Goal: Transaction & Acquisition: Obtain resource

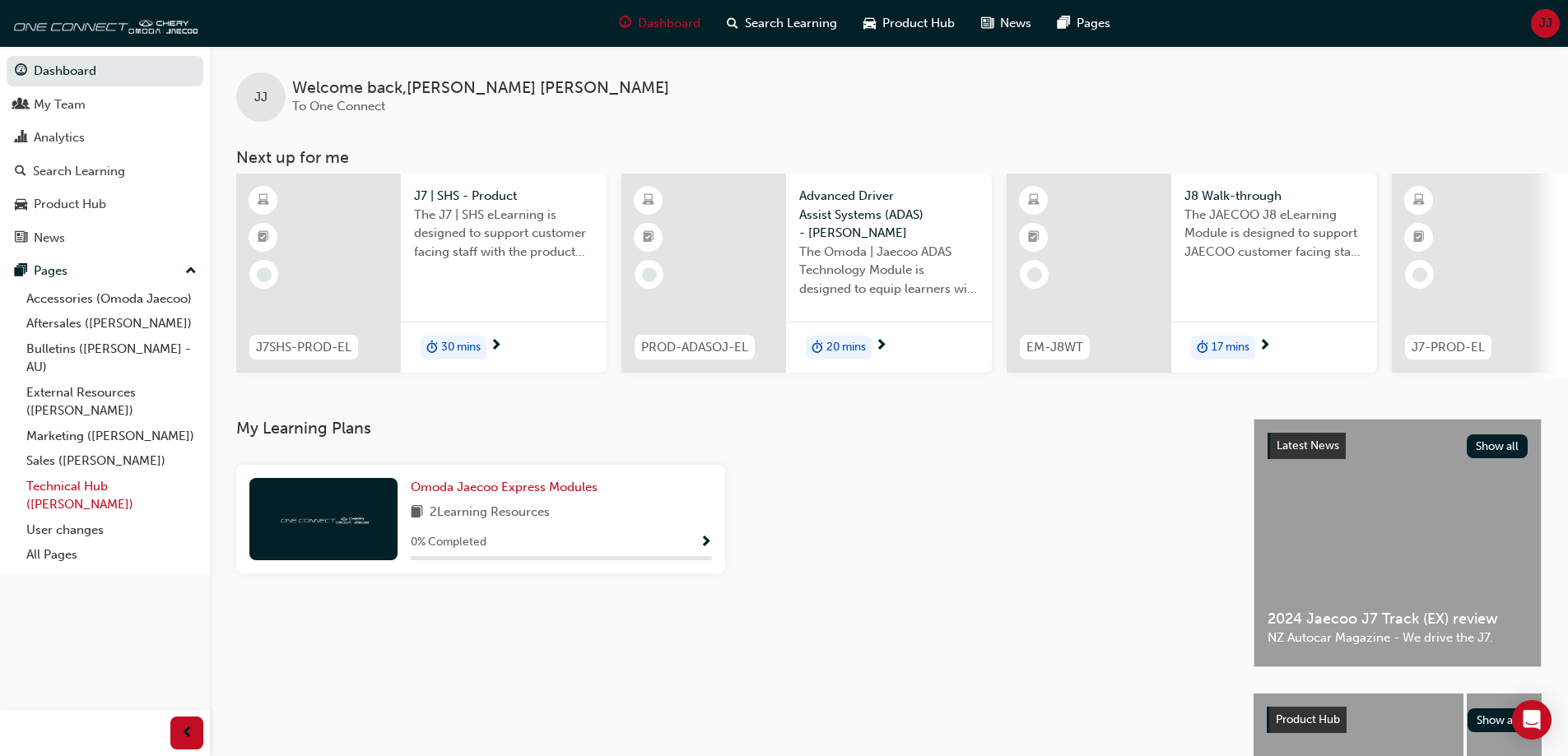
click at [100, 490] on link "Technical Hub ([PERSON_NAME])" at bounding box center [111, 496] width 183 height 43
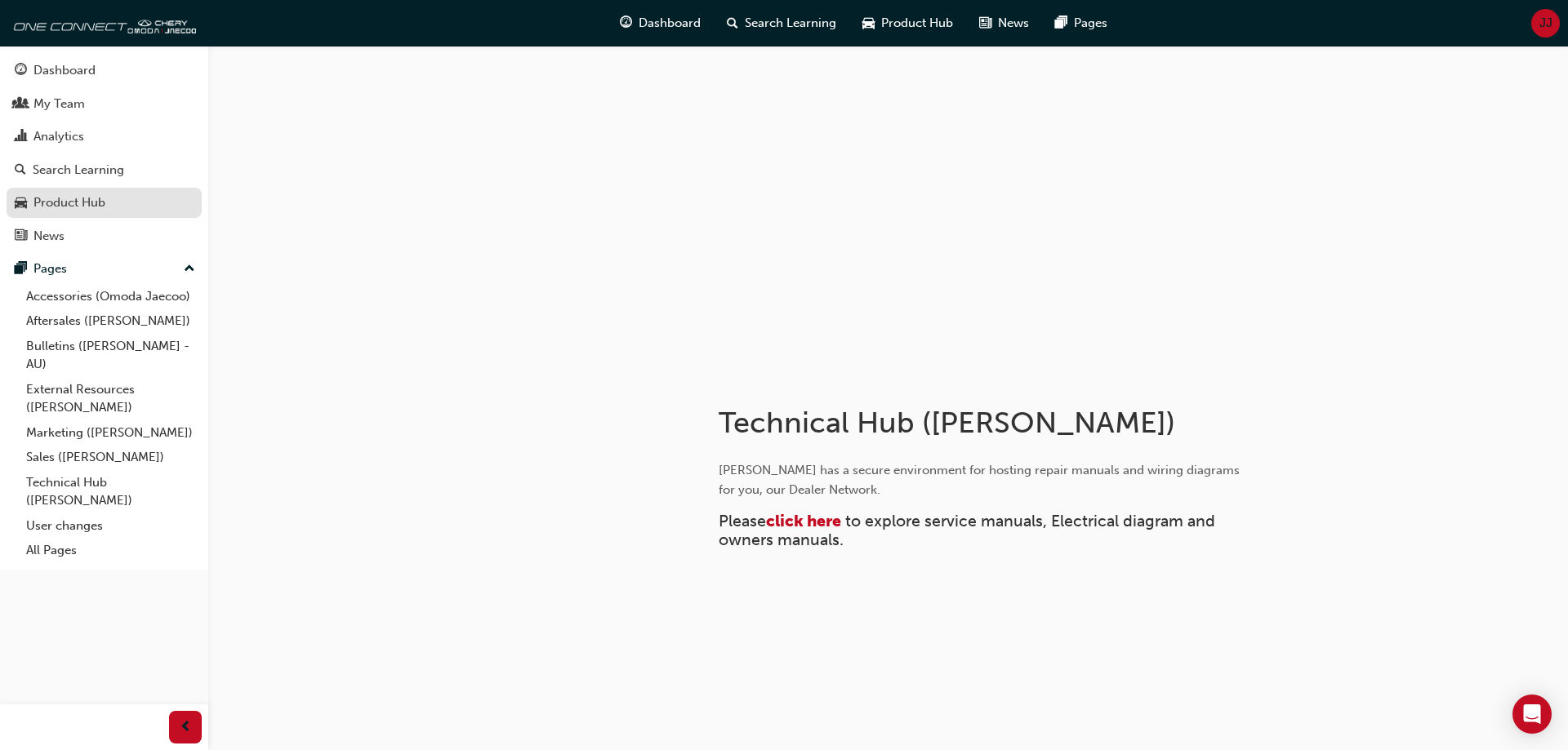
click at [71, 200] on div "Product Hub" at bounding box center [69, 202] width 72 height 19
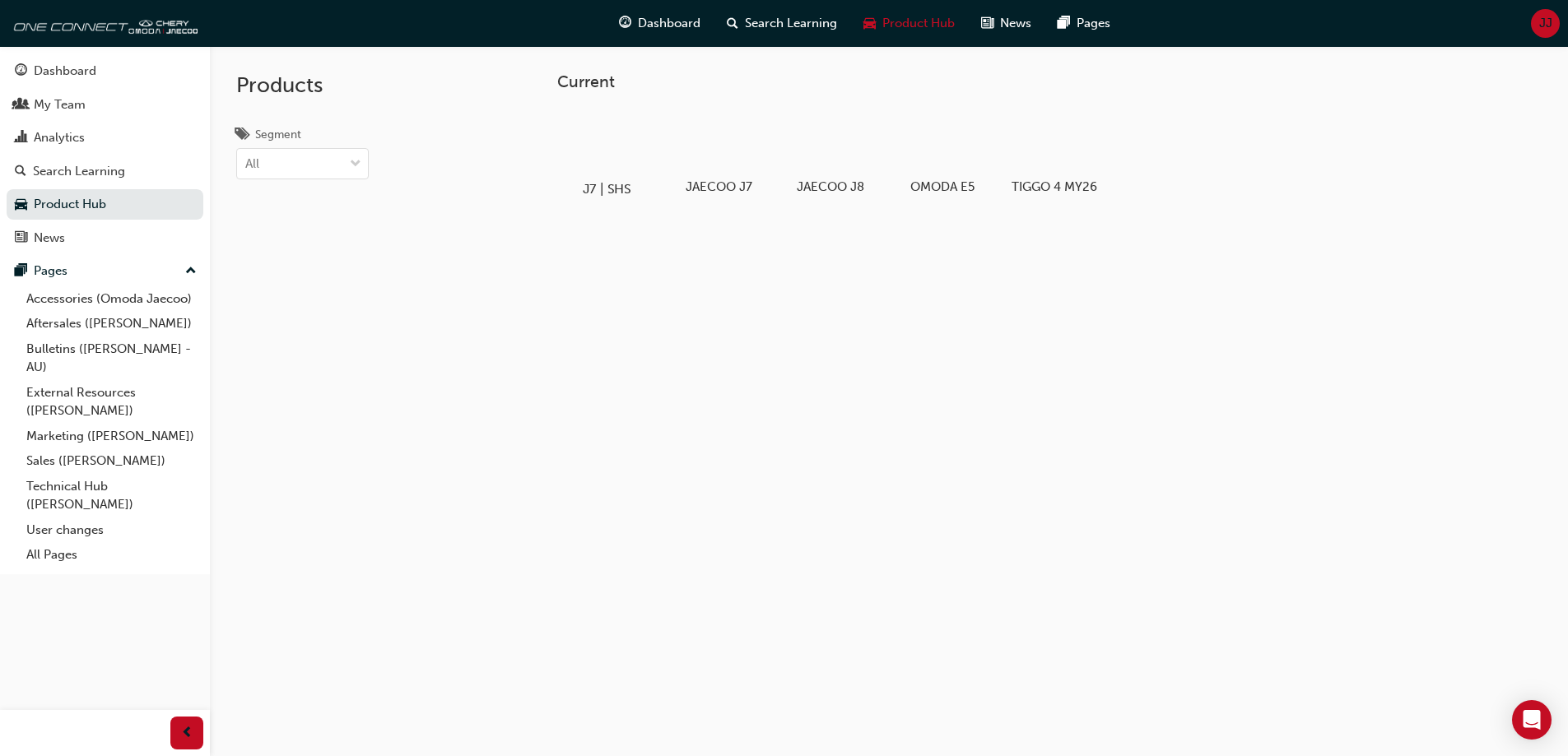
click at [597, 142] on div at bounding box center [606, 141] width 91 height 66
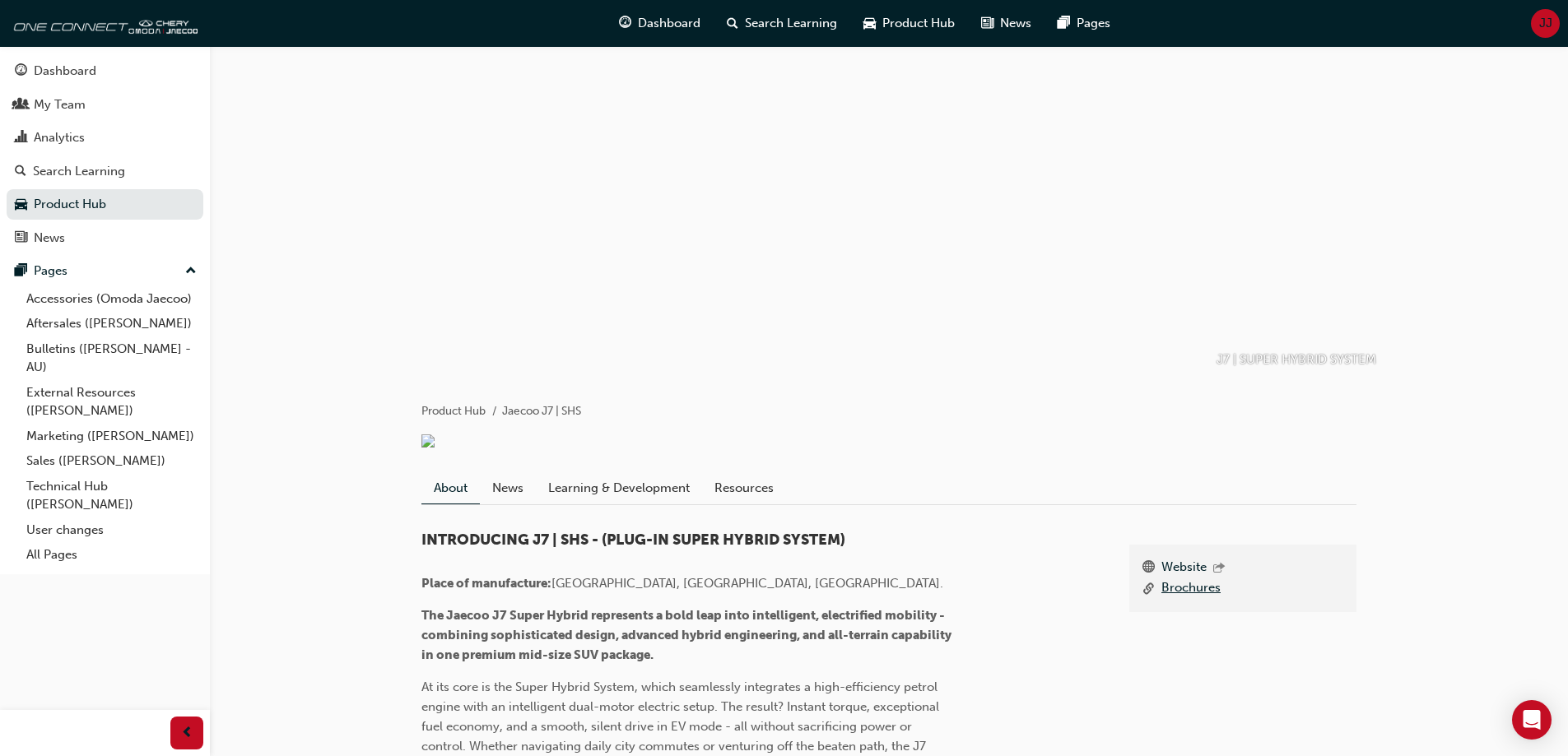
click at [1180, 599] on link "Brochures" at bounding box center [1191, 589] width 59 height 21
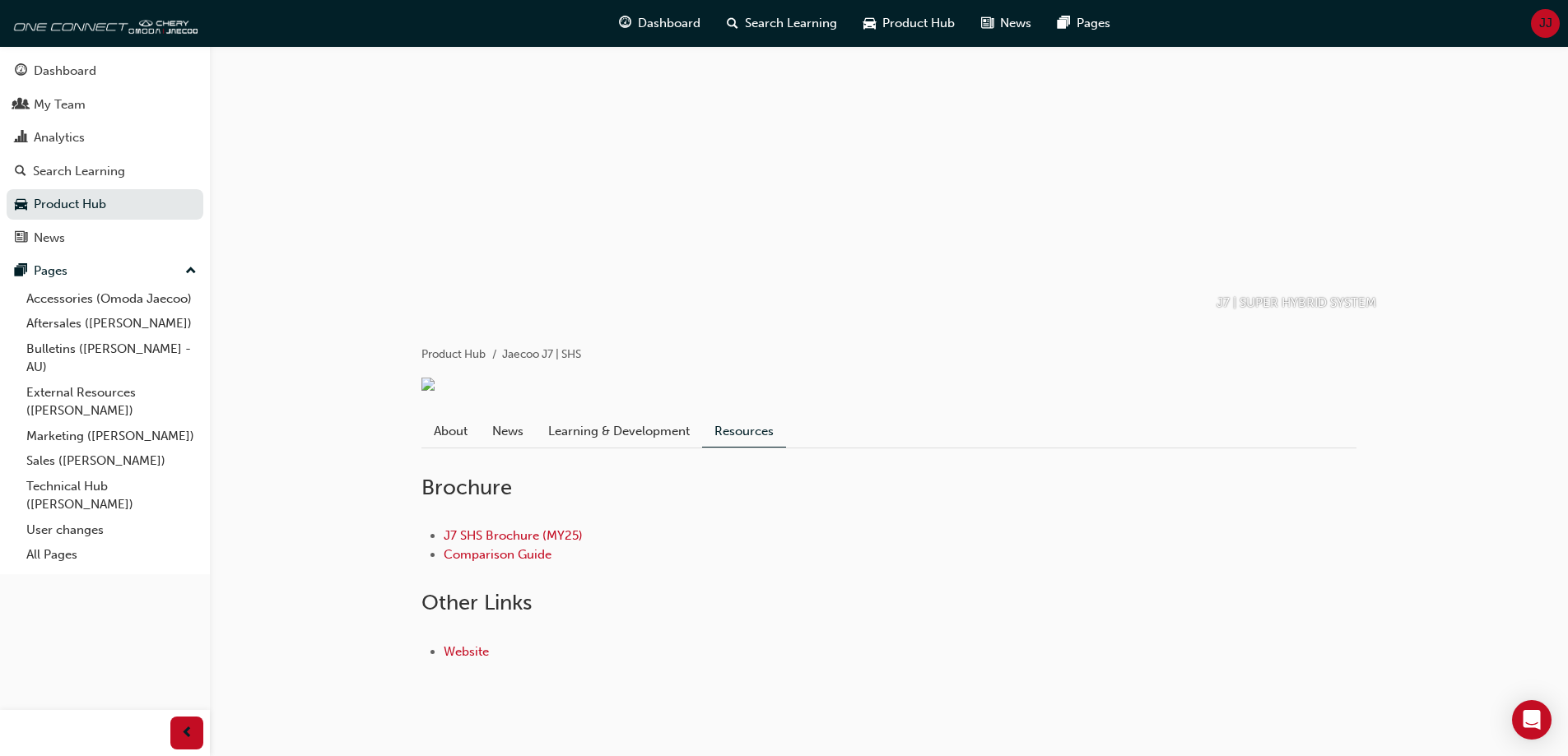
scroll to position [82, 0]
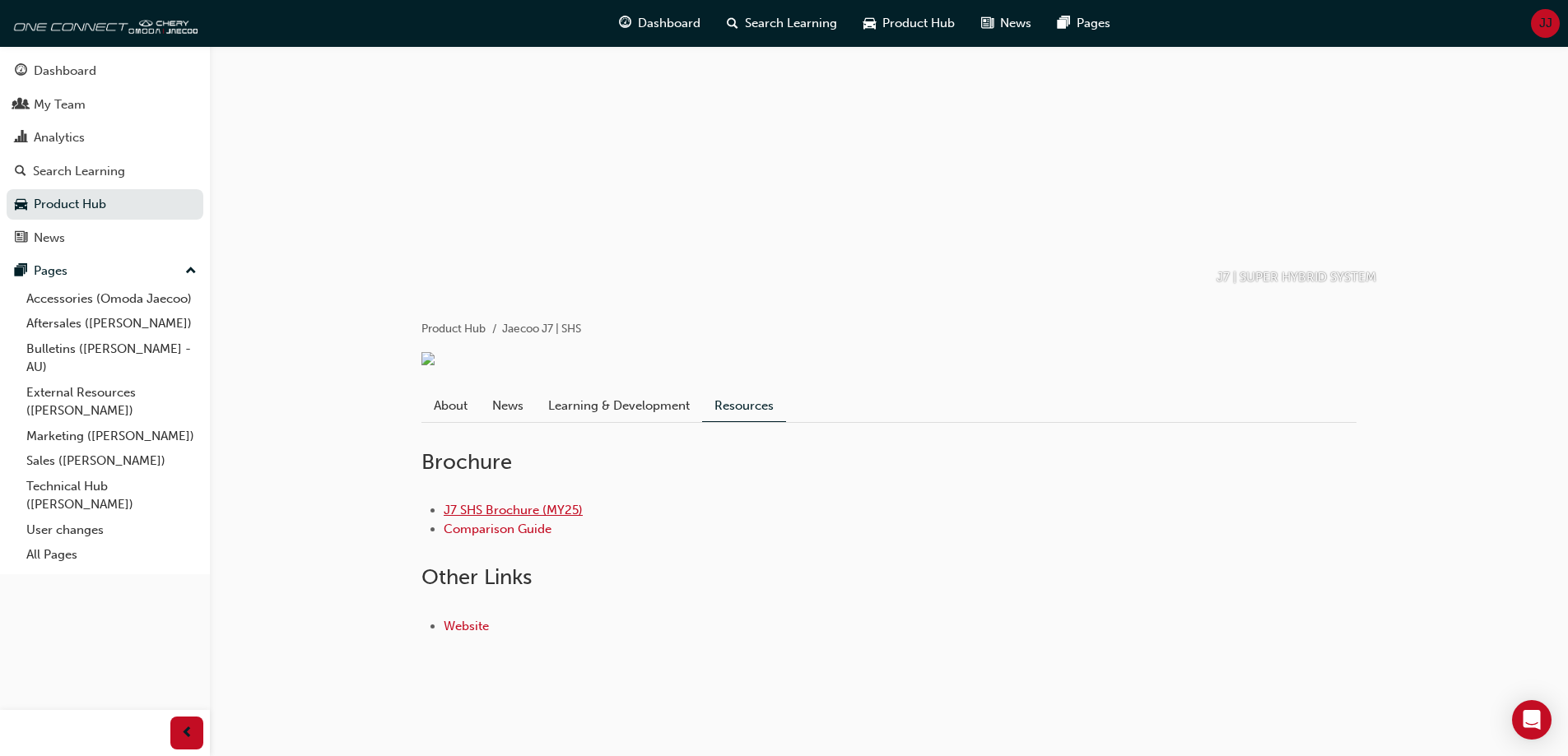
click at [490, 518] on link "J7 SHS Brochure (MY25)" at bounding box center [513, 510] width 139 height 15
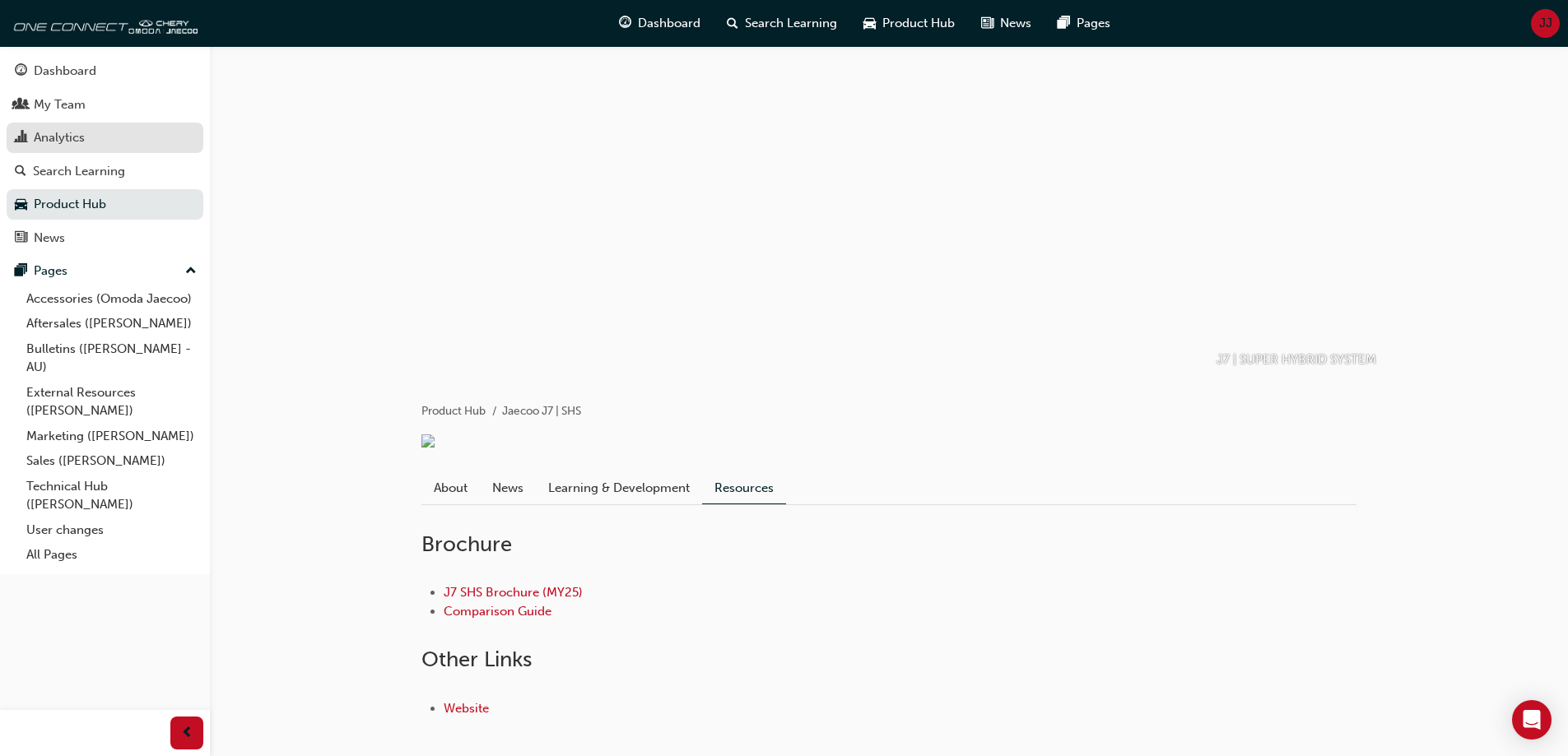
click at [105, 139] on div "Analytics" at bounding box center [105, 137] width 180 height 21
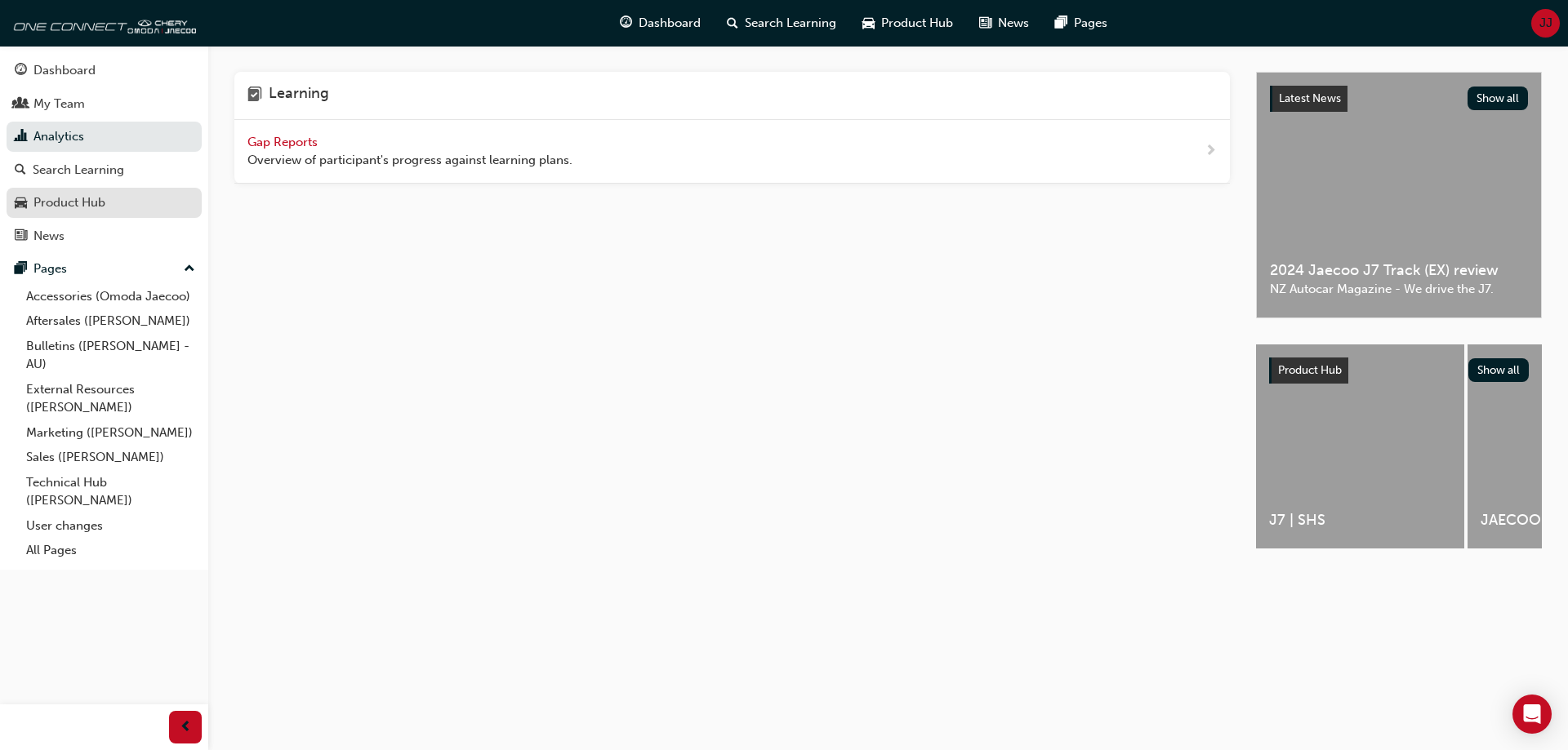
click at [74, 198] on div "Product Hub" at bounding box center [69, 202] width 72 height 19
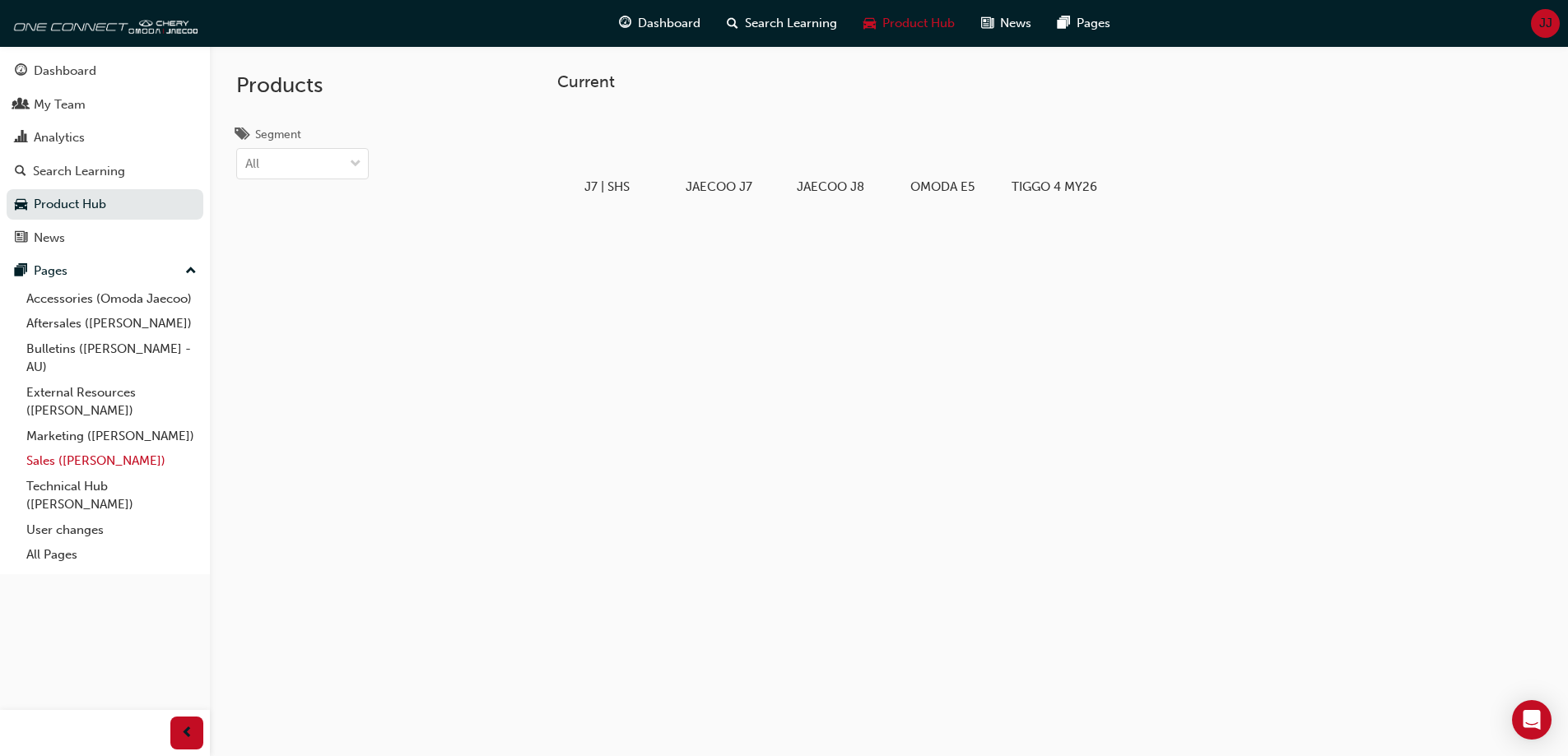
click at [94, 462] on link "Sales ([PERSON_NAME])" at bounding box center [111, 461] width 183 height 25
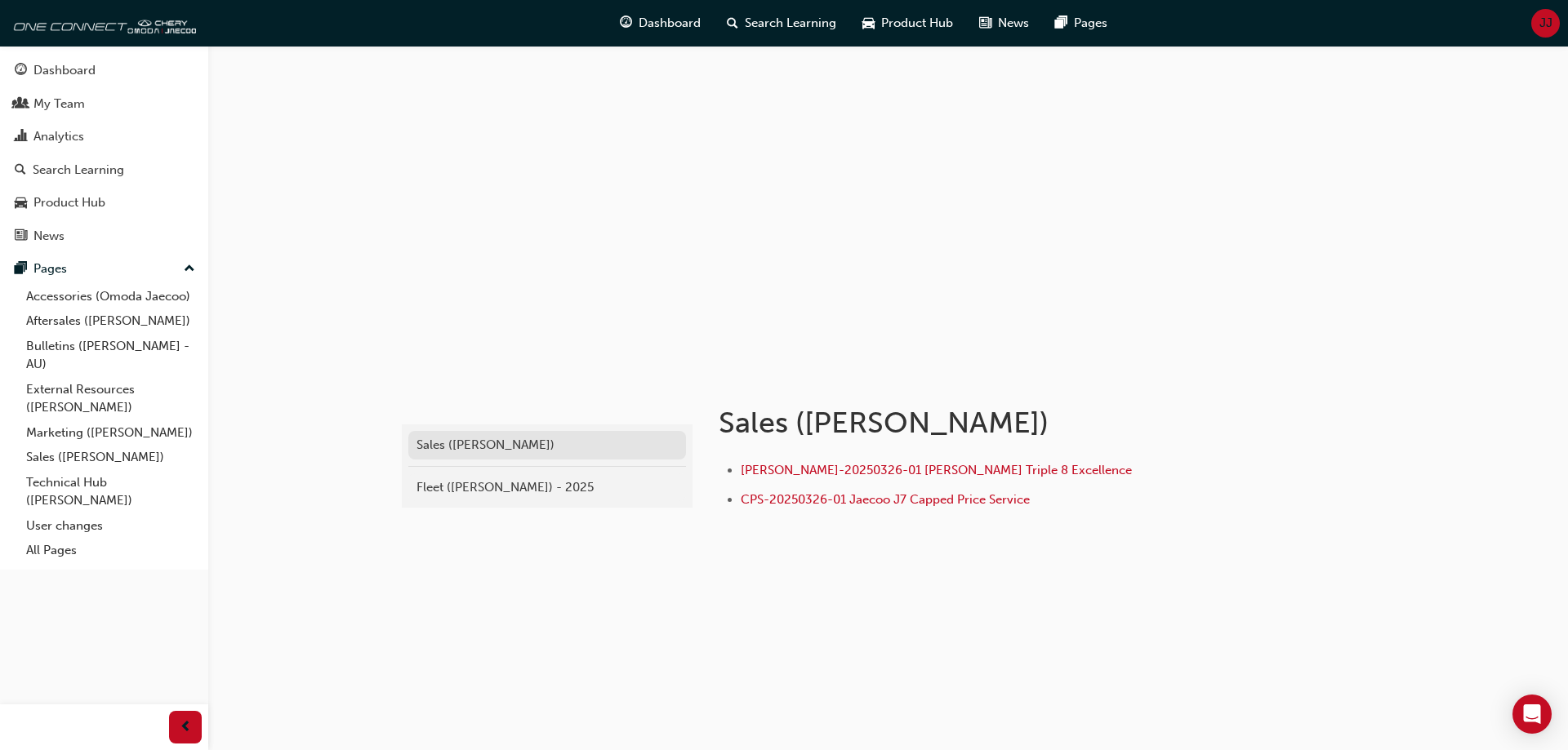
click at [504, 444] on div "Sales ([PERSON_NAME])" at bounding box center [547, 445] width 261 height 19
click at [57, 207] on div "Product Hub" at bounding box center [69, 202] width 72 height 19
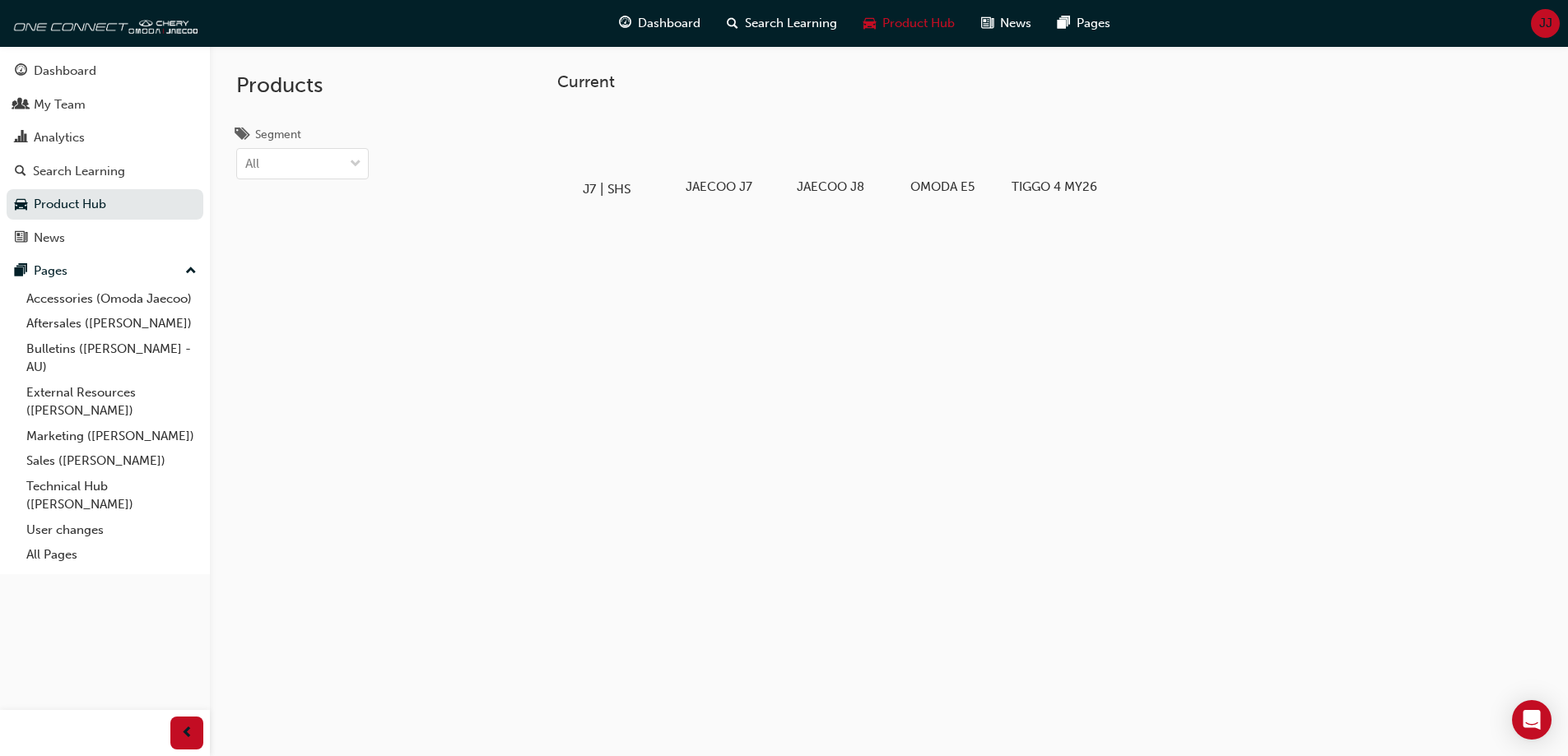
click at [622, 138] on div at bounding box center [606, 141] width 91 height 66
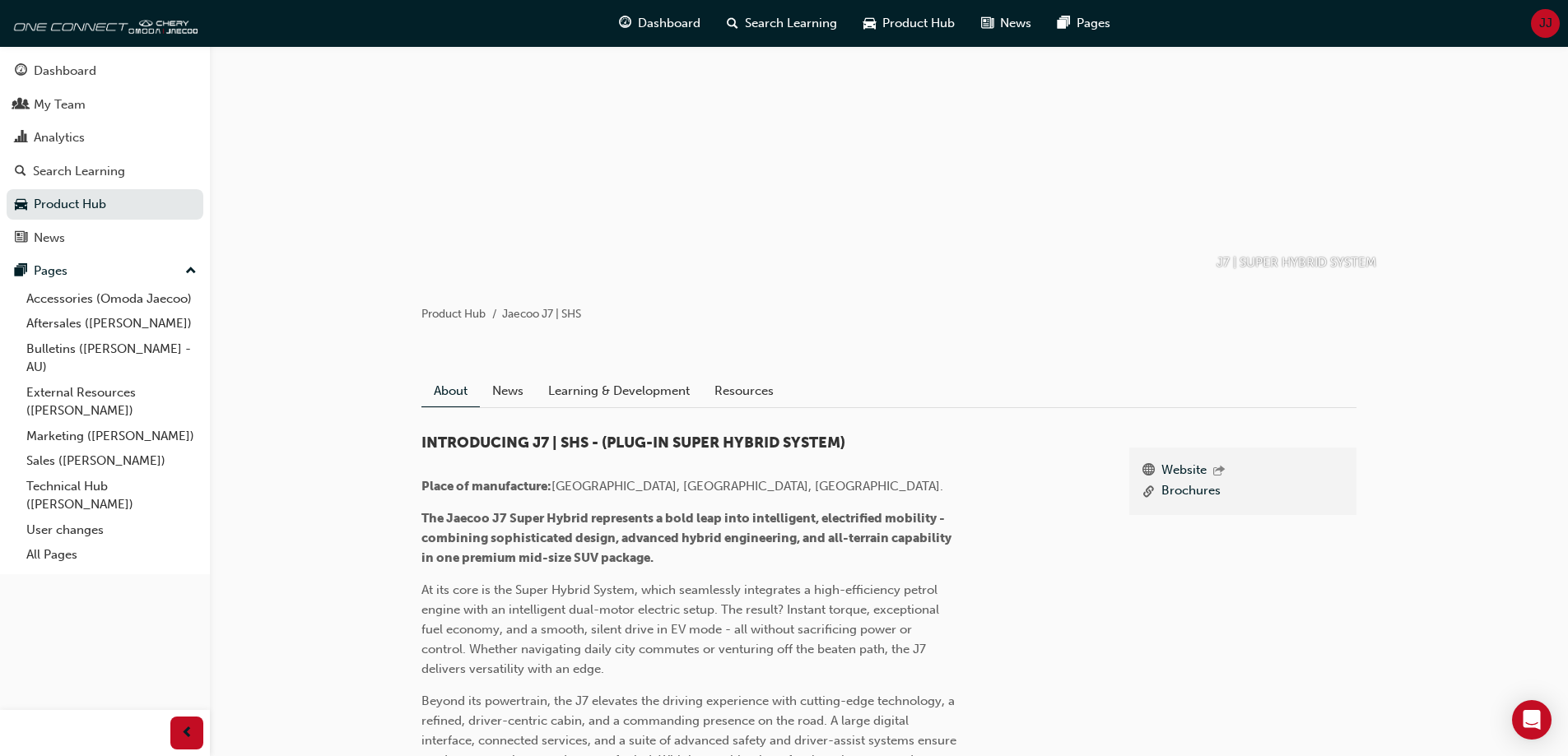
scroll to position [82, 0]
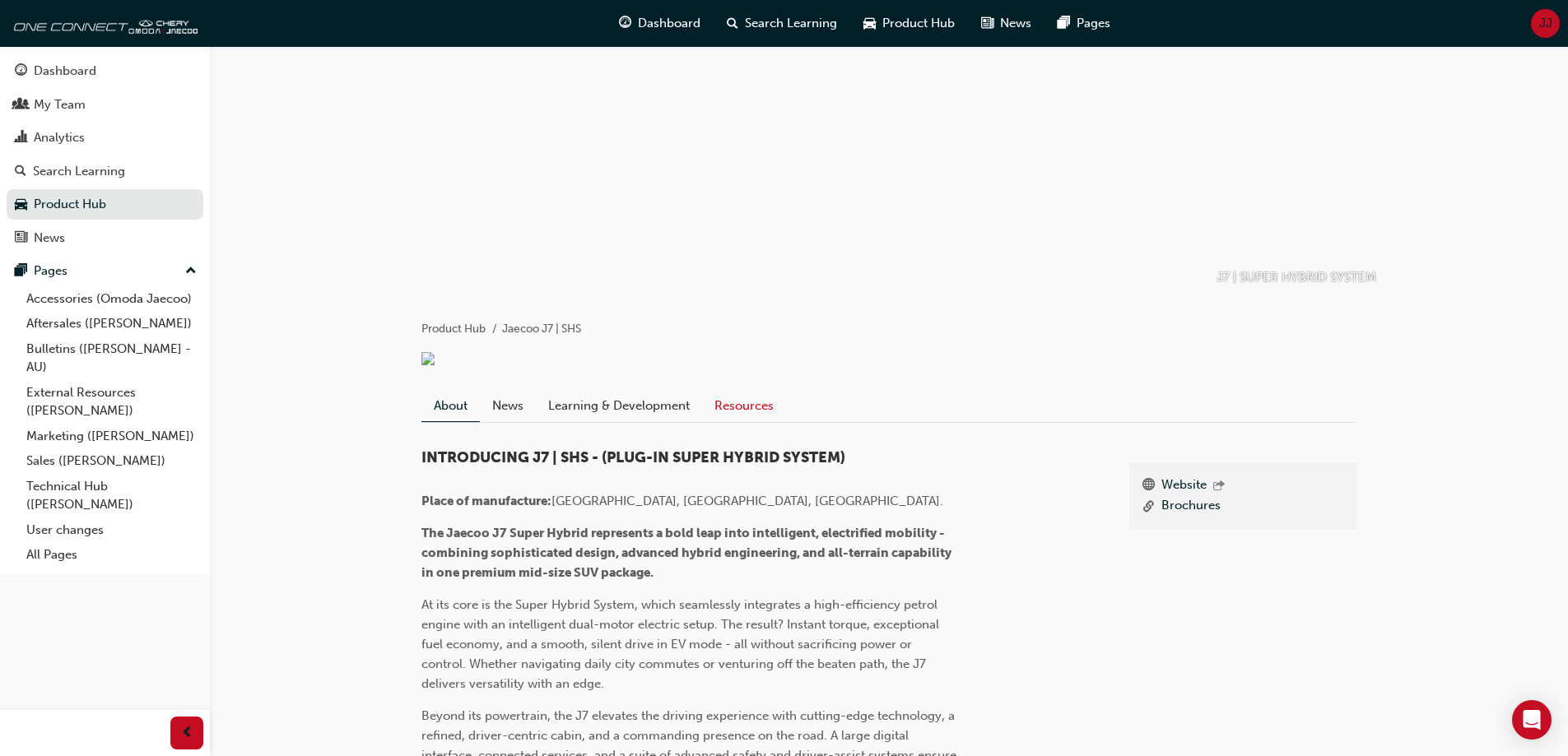
click at [745, 421] on link "Resources" at bounding box center [744, 405] width 84 height 31
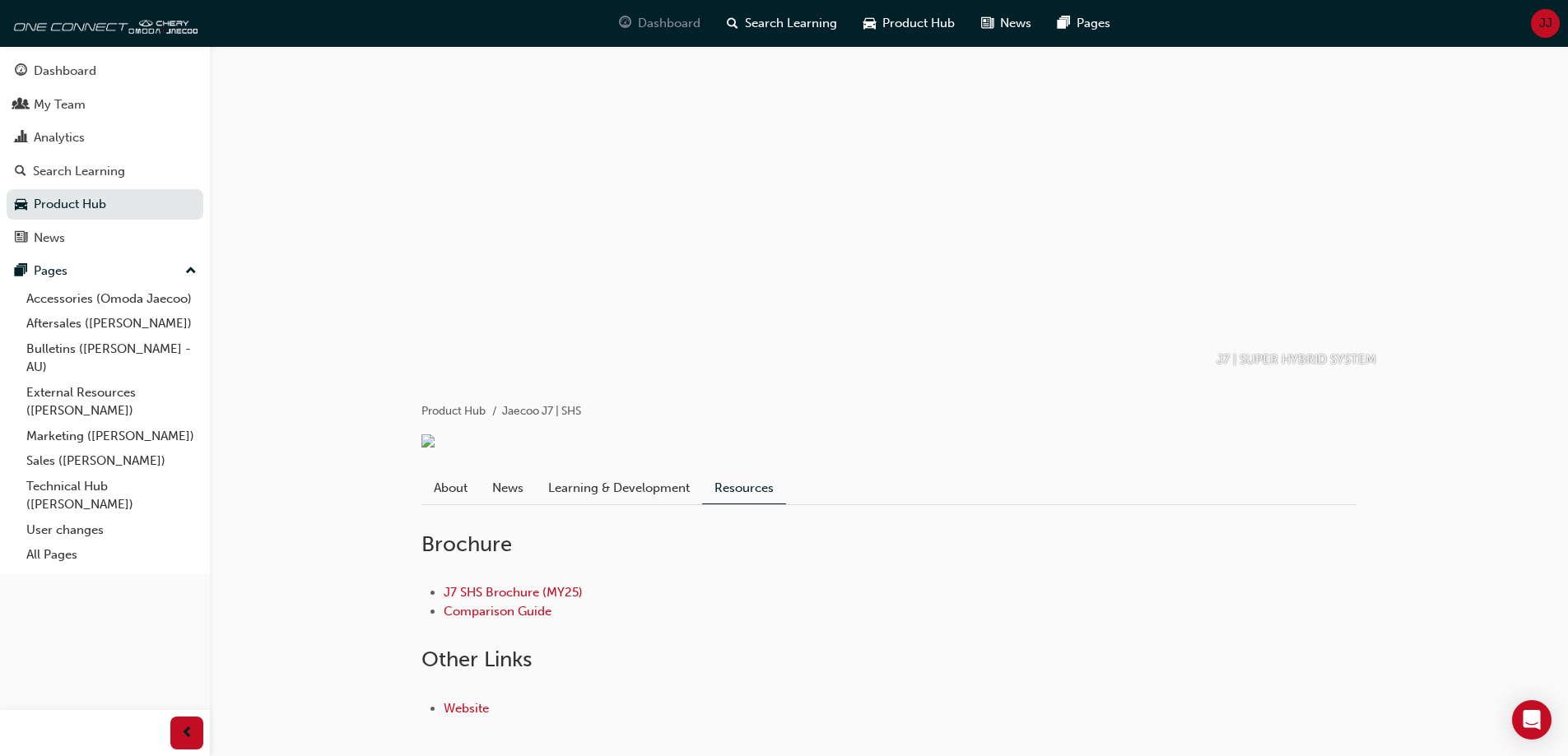
click at [664, 20] on span "Dashboard" at bounding box center [669, 23] width 63 height 19
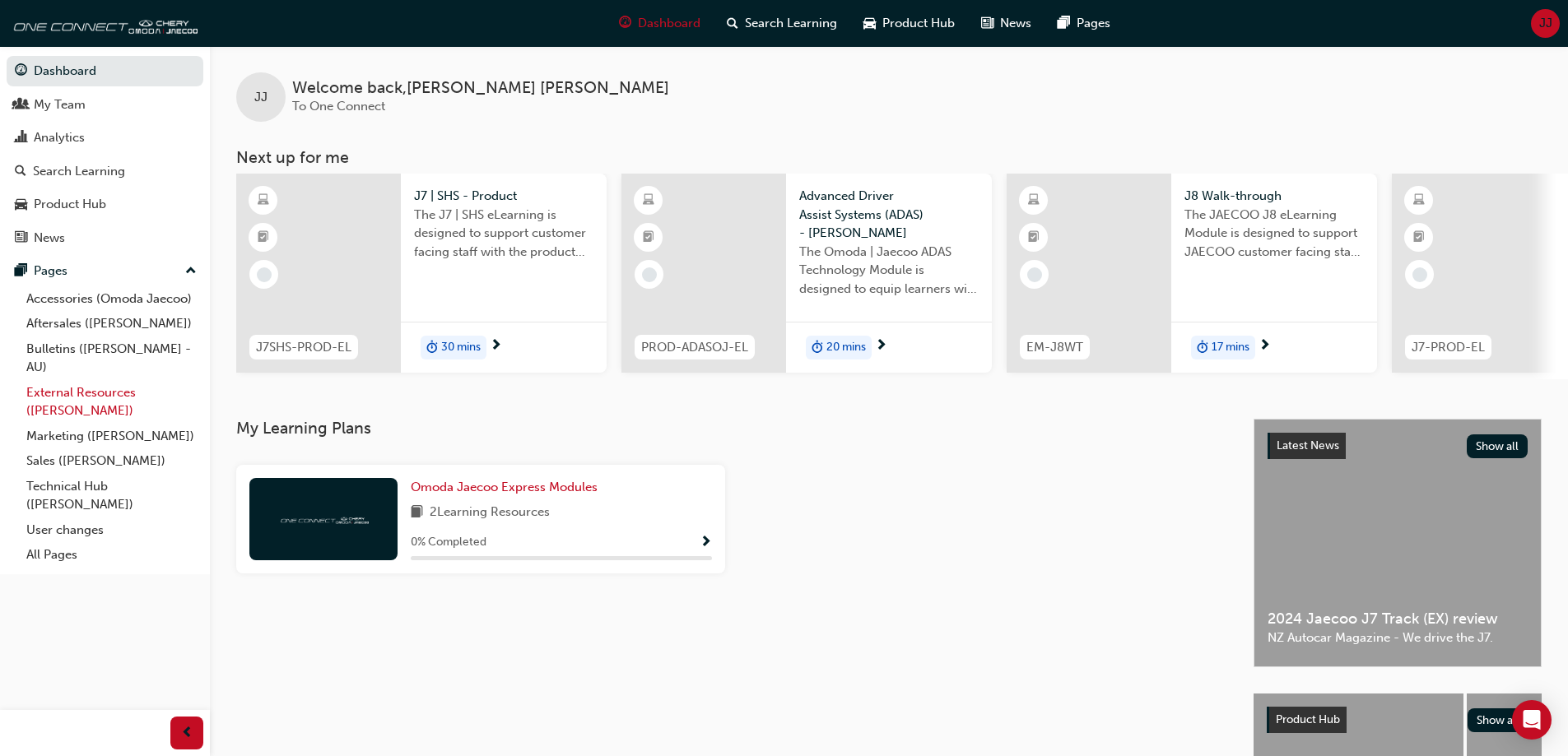
click at [115, 392] on link "External Resources ([PERSON_NAME])" at bounding box center [111, 401] width 183 height 43
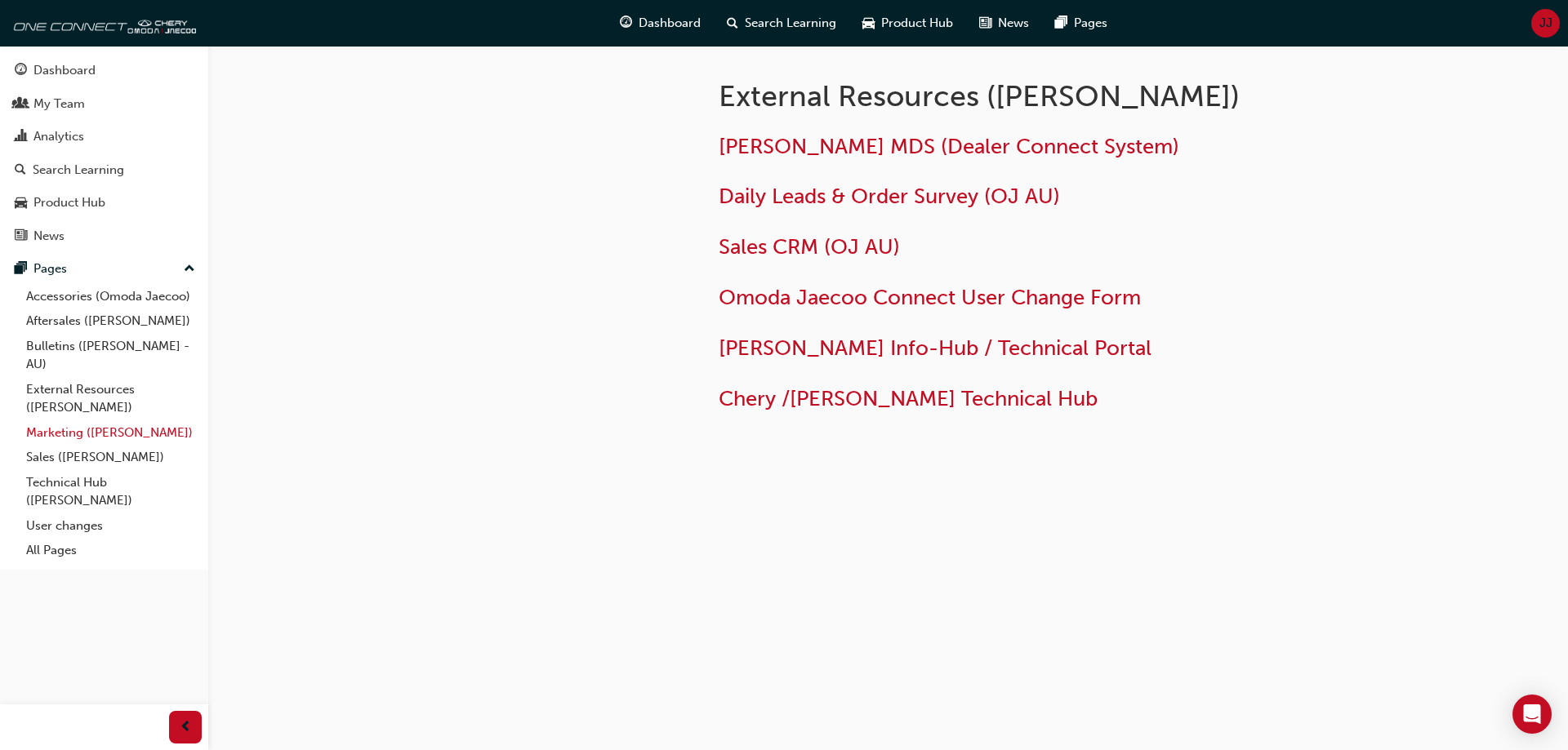
click at [81, 434] on link "Marketing ([PERSON_NAME])" at bounding box center [110, 433] width 182 height 25
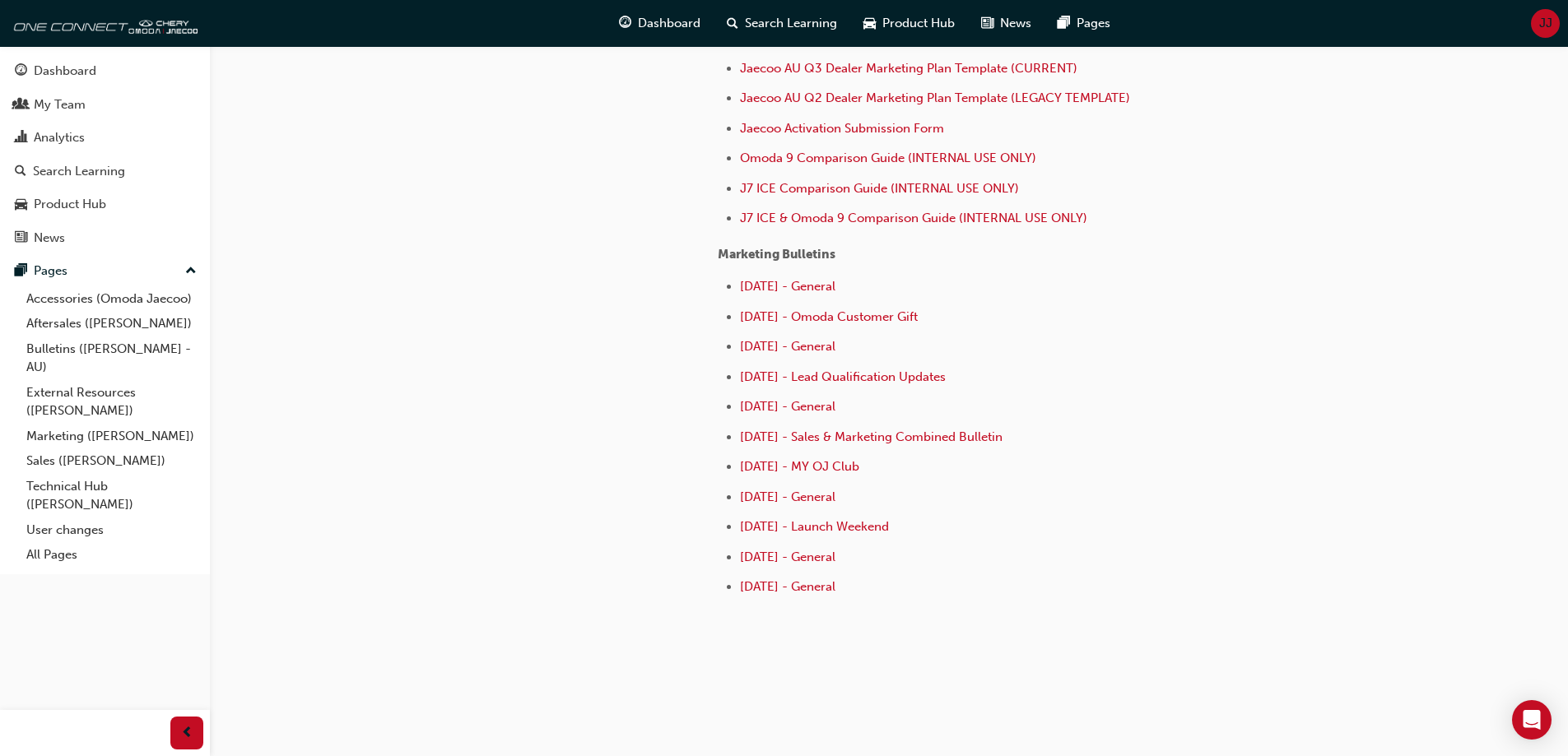
scroll to position [689, 0]
click at [147, 386] on link "External Resources ([PERSON_NAME])" at bounding box center [111, 401] width 183 height 43
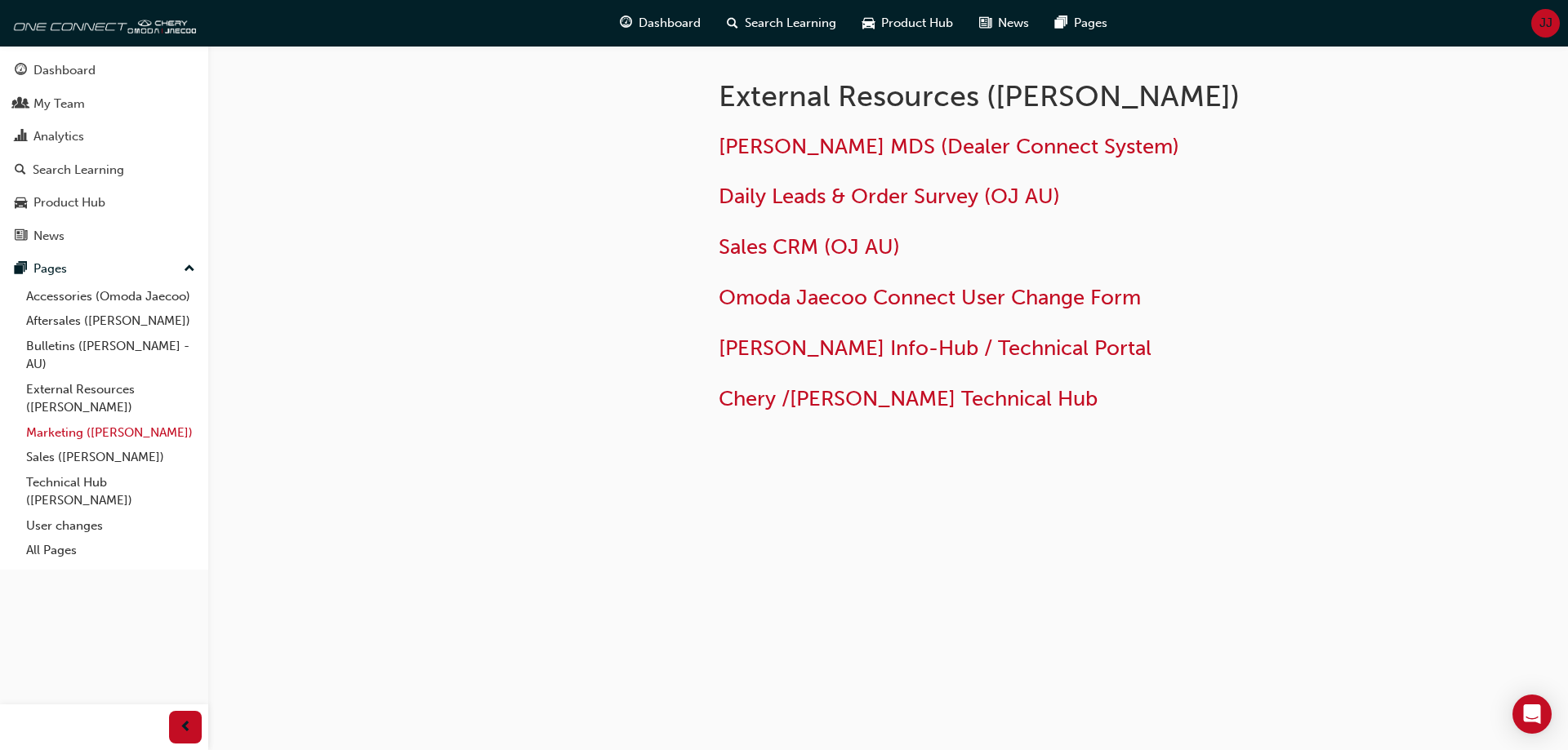
click at [112, 428] on link "Marketing ([PERSON_NAME])" at bounding box center [110, 433] width 182 height 25
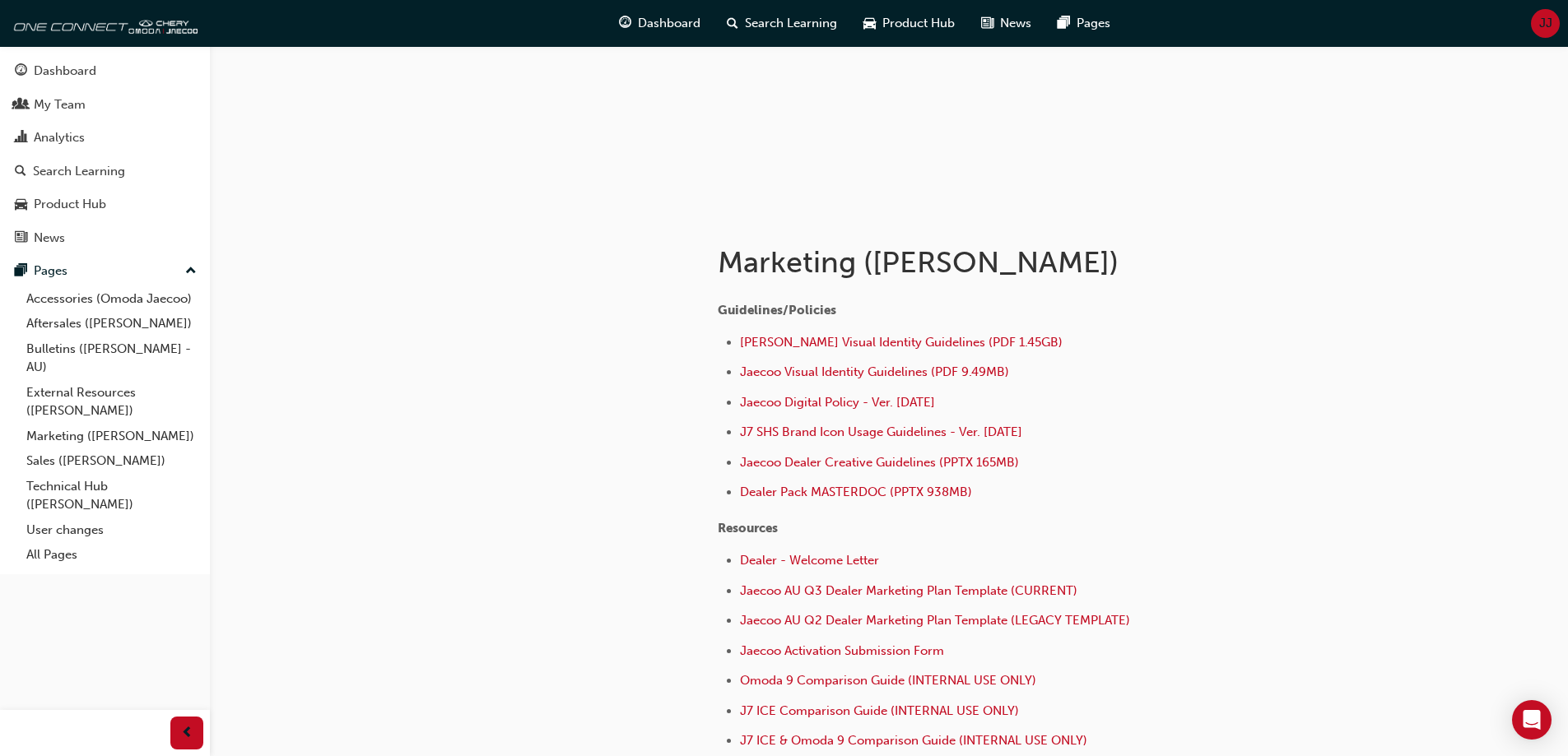
scroll to position [165, 0]
click at [797, 493] on span "Dealer Pack MASTERDOC (PPTX 938MB)" at bounding box center [855, 491] width 232 height 15
click at [1195, 494] on li "Dealer Pack MASTERDOC (PPTX 938MB)" at bounding box center [996, 493] width 513 height 24
click at [752, 32] on div "Search Learning" at bounding box center [781, 23] width 136 height 33
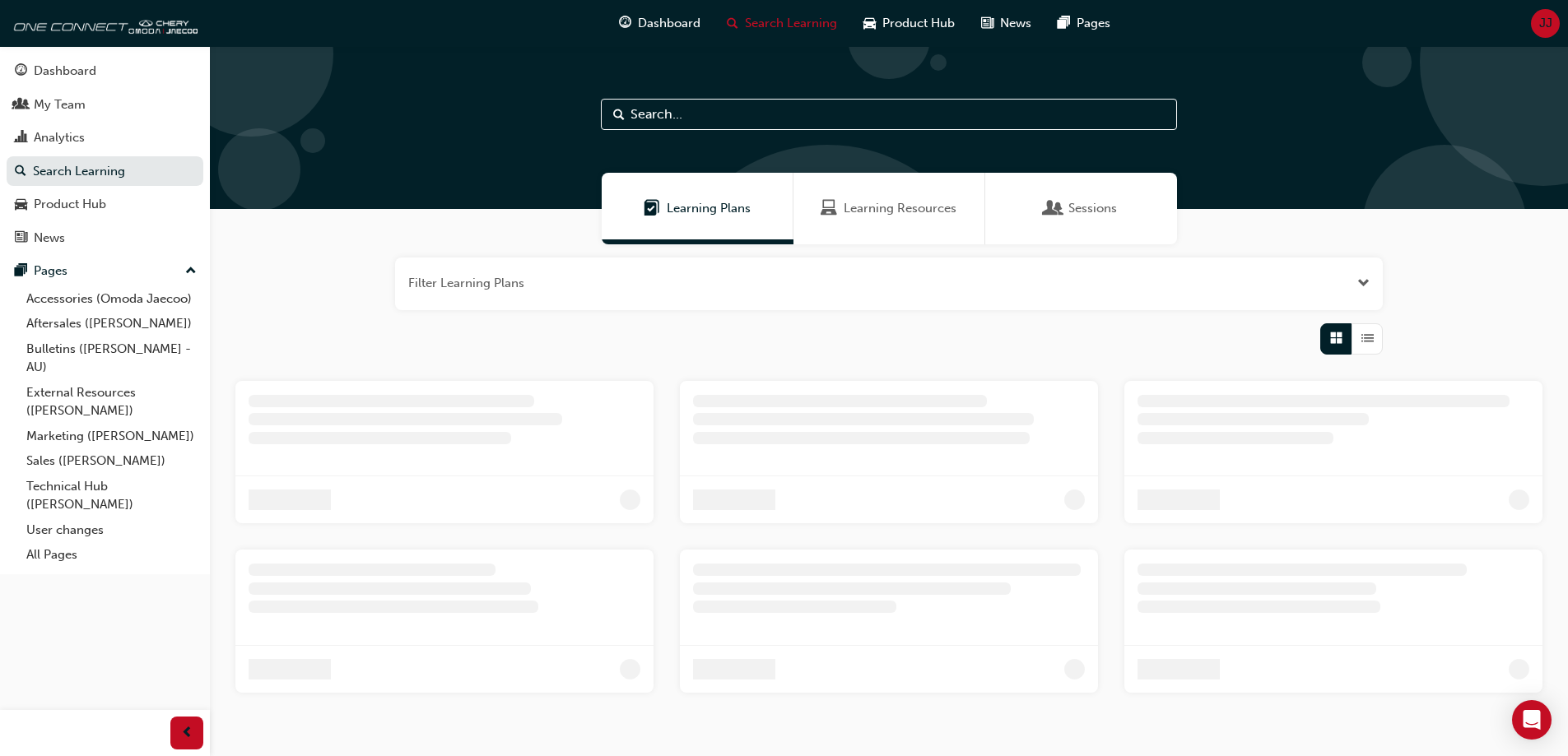
click at [669, 112] on input "text" at bounding box center [889, 114] width 576 height 31
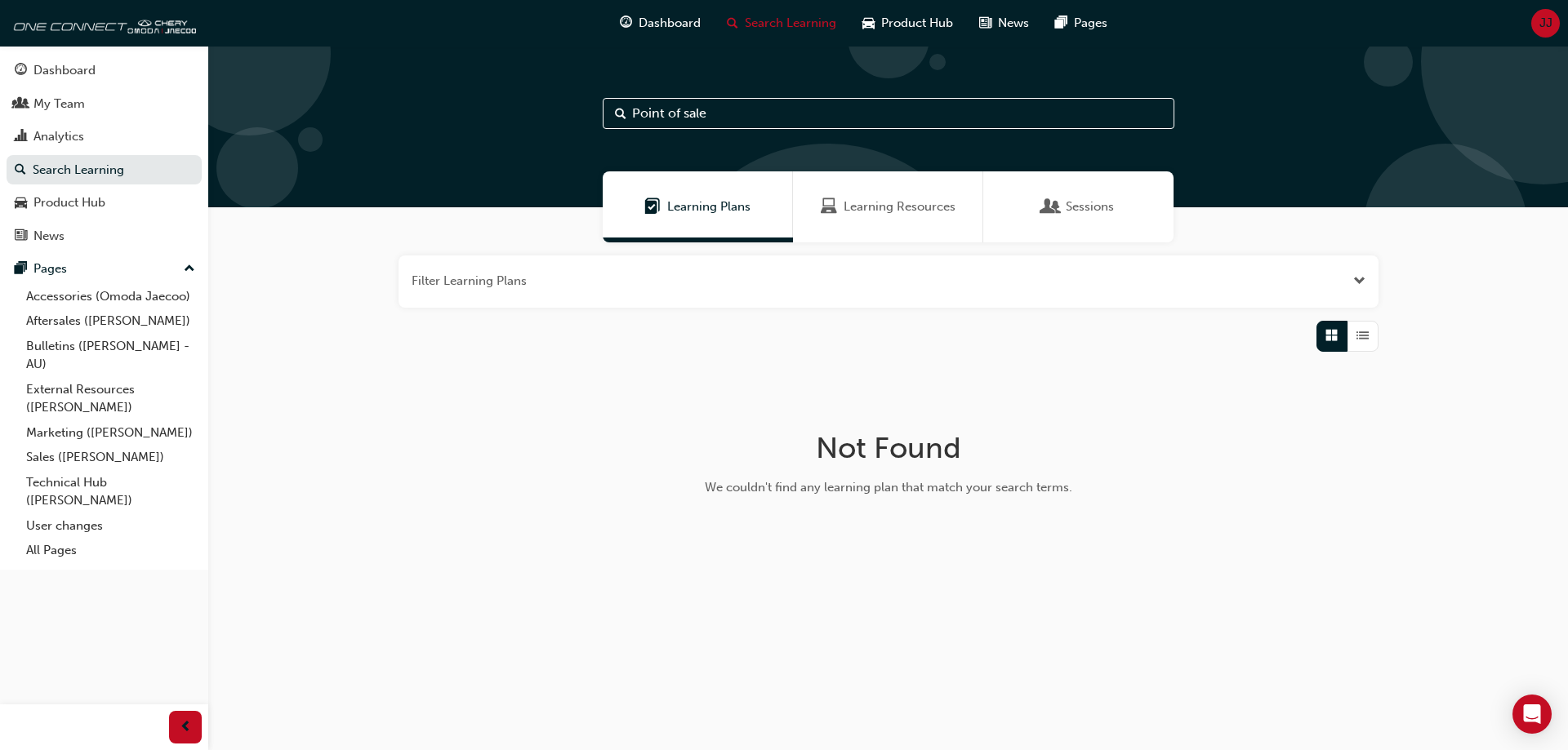
type input "Point of sale"
drag, startPoint x: 519, startPoint y: 107, endPoint x: 520, endPoint y: 120, distance: 13.0
click at [517, 119] on div "Point of sale" at bounding box center [888, 126] width 1360 height 162
click at [44, 555] on link "All Pages" at bounding box center [110, 550] width 182 height 25
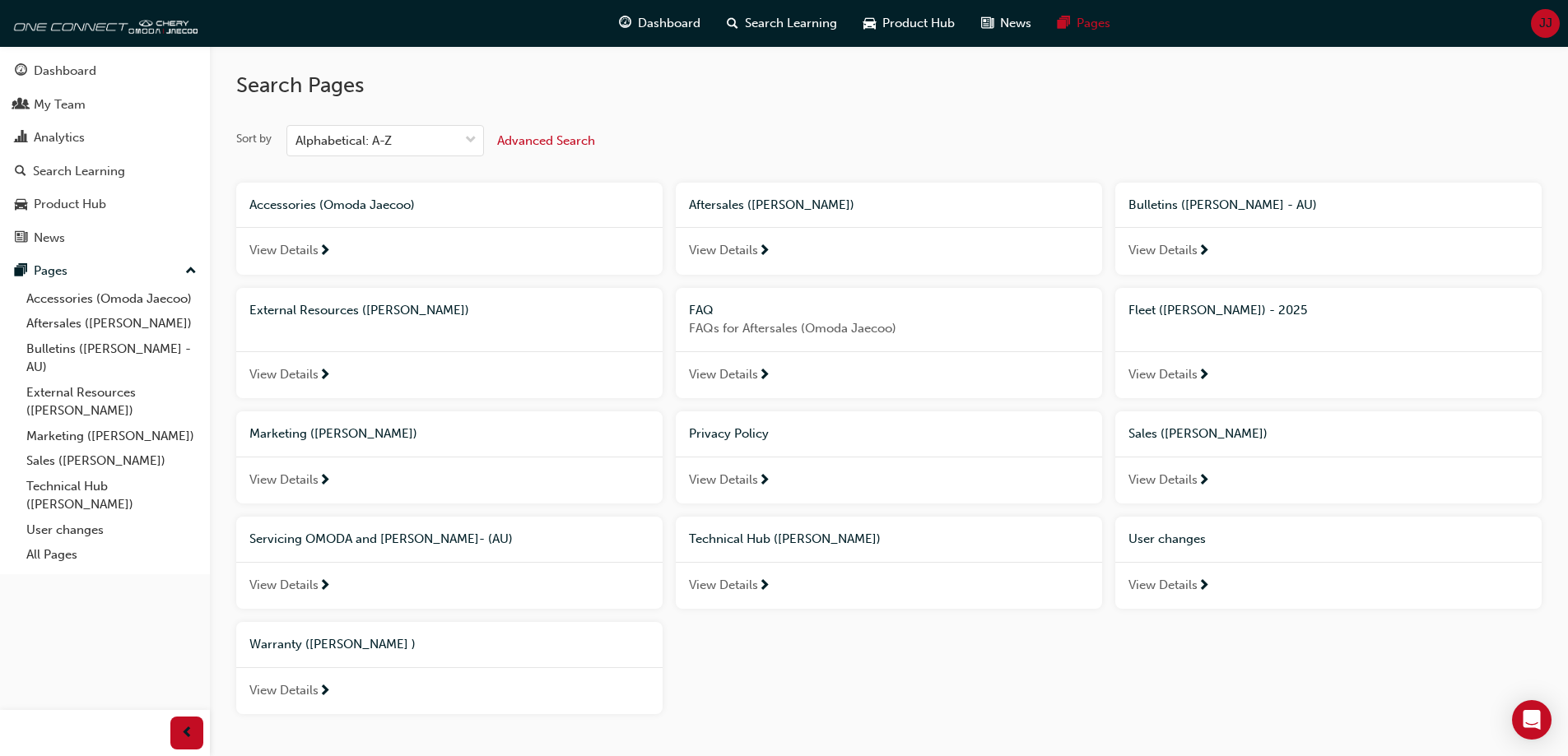
click at [532, 135] on span "Advanced Search" at bounding box center [546, 140] width 98 height 15
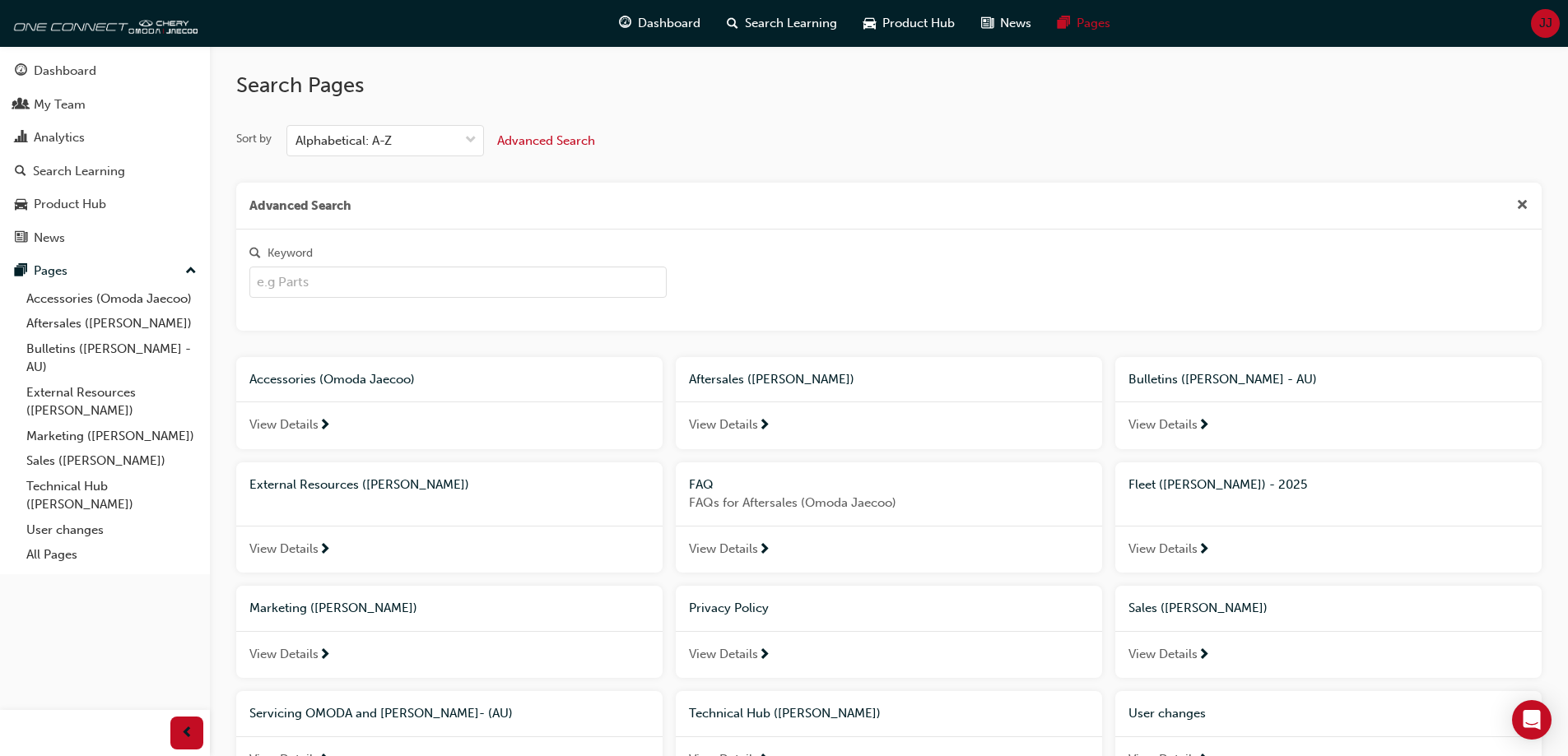
click at [382, 281] on input "Keyword" at bounding box center [458, 282] width 418 height 31
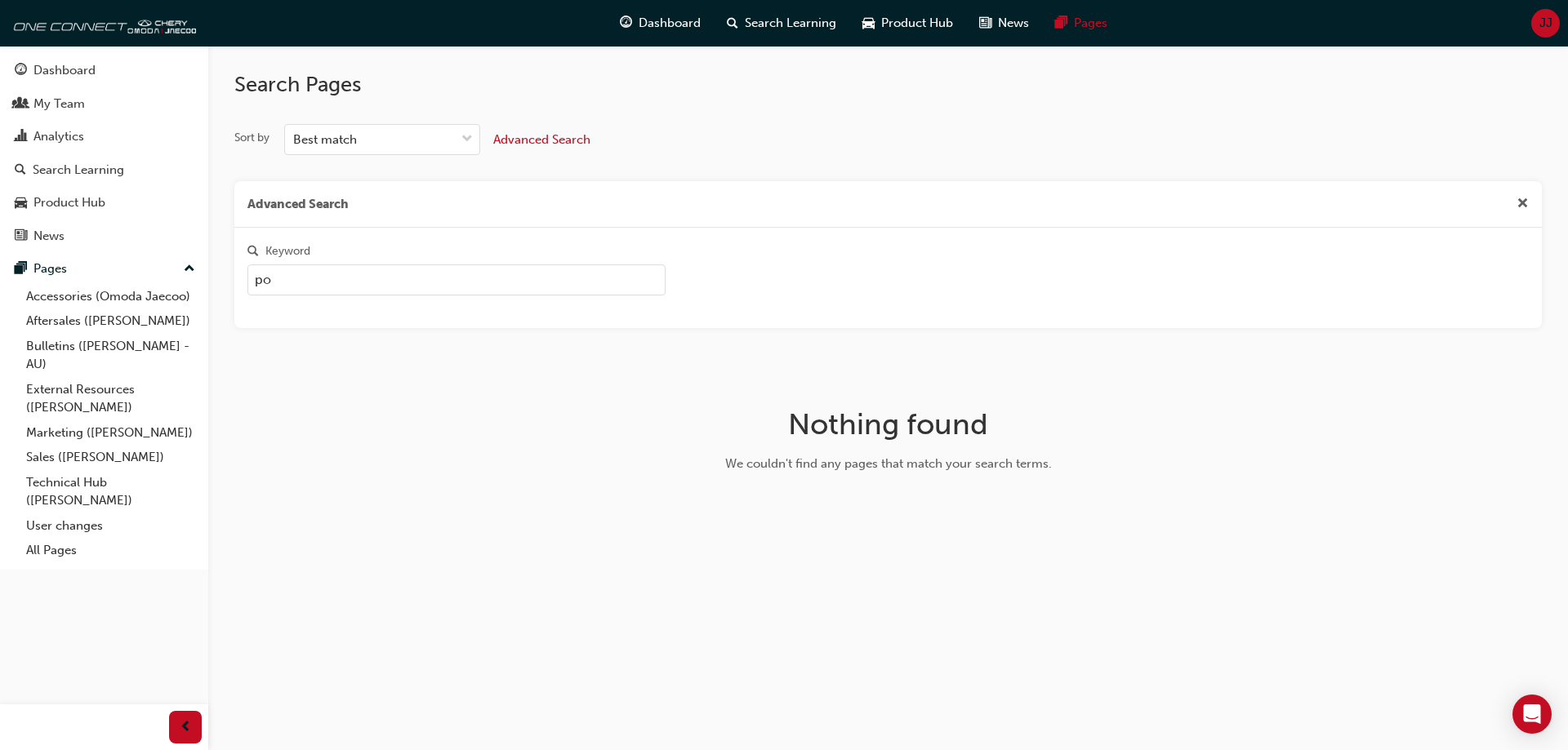
type input "p"
click at [379, 280] on input "point of sale" at bounding box center [457, 280] width 418 height 31
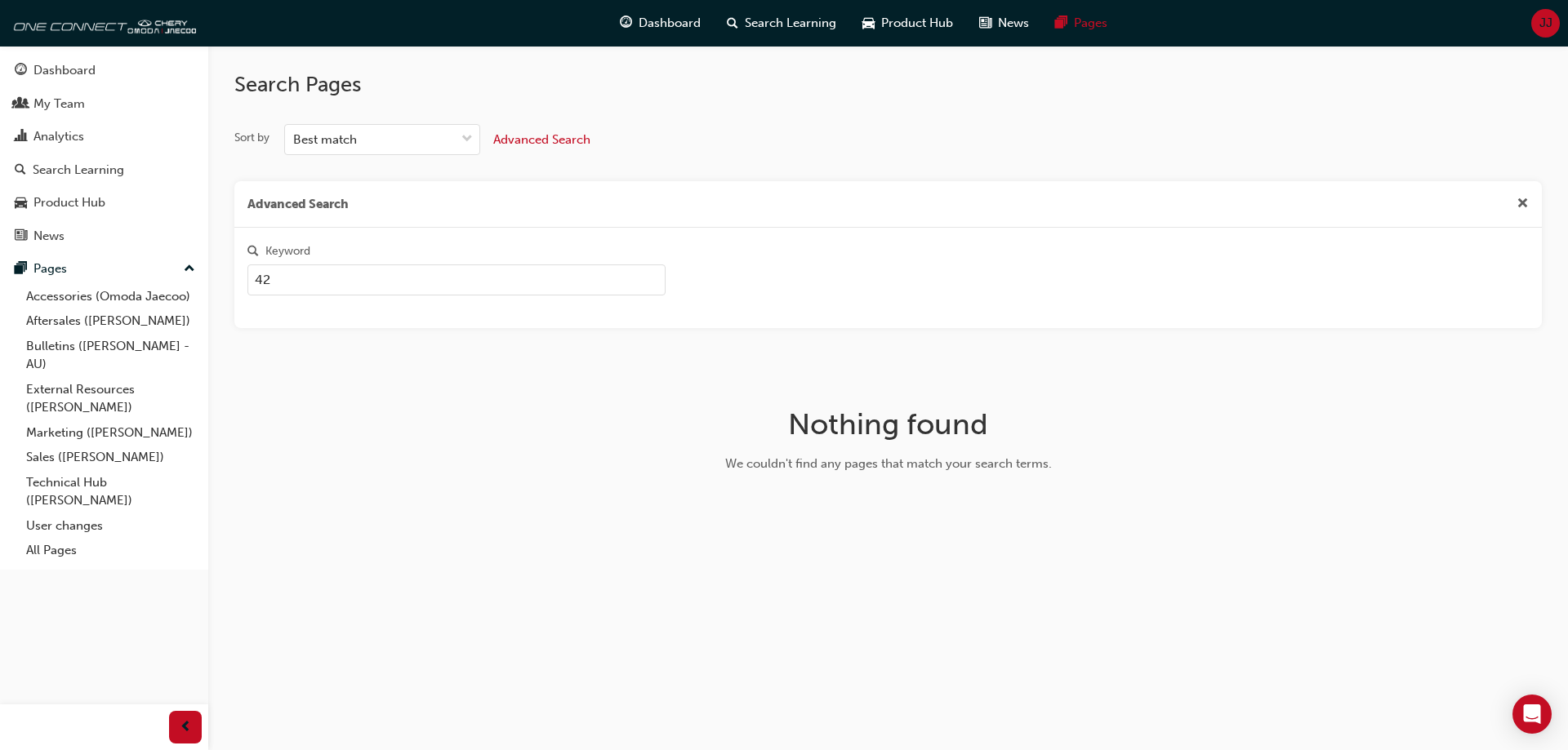
type input "4"
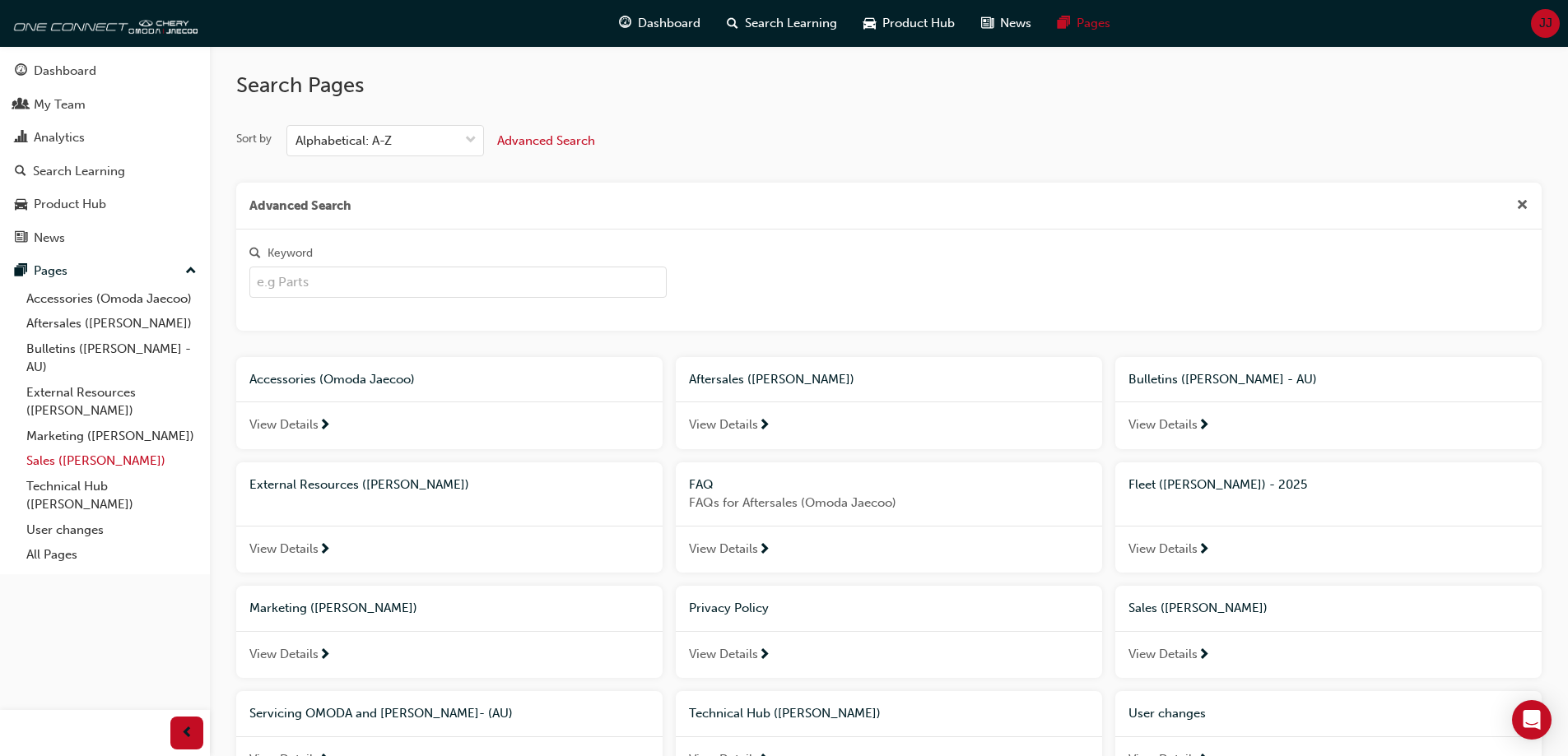
click at [79, 464] on link "Sales ([PERSON_NAME])" at bounding box center [111, 461] width 183 height 25
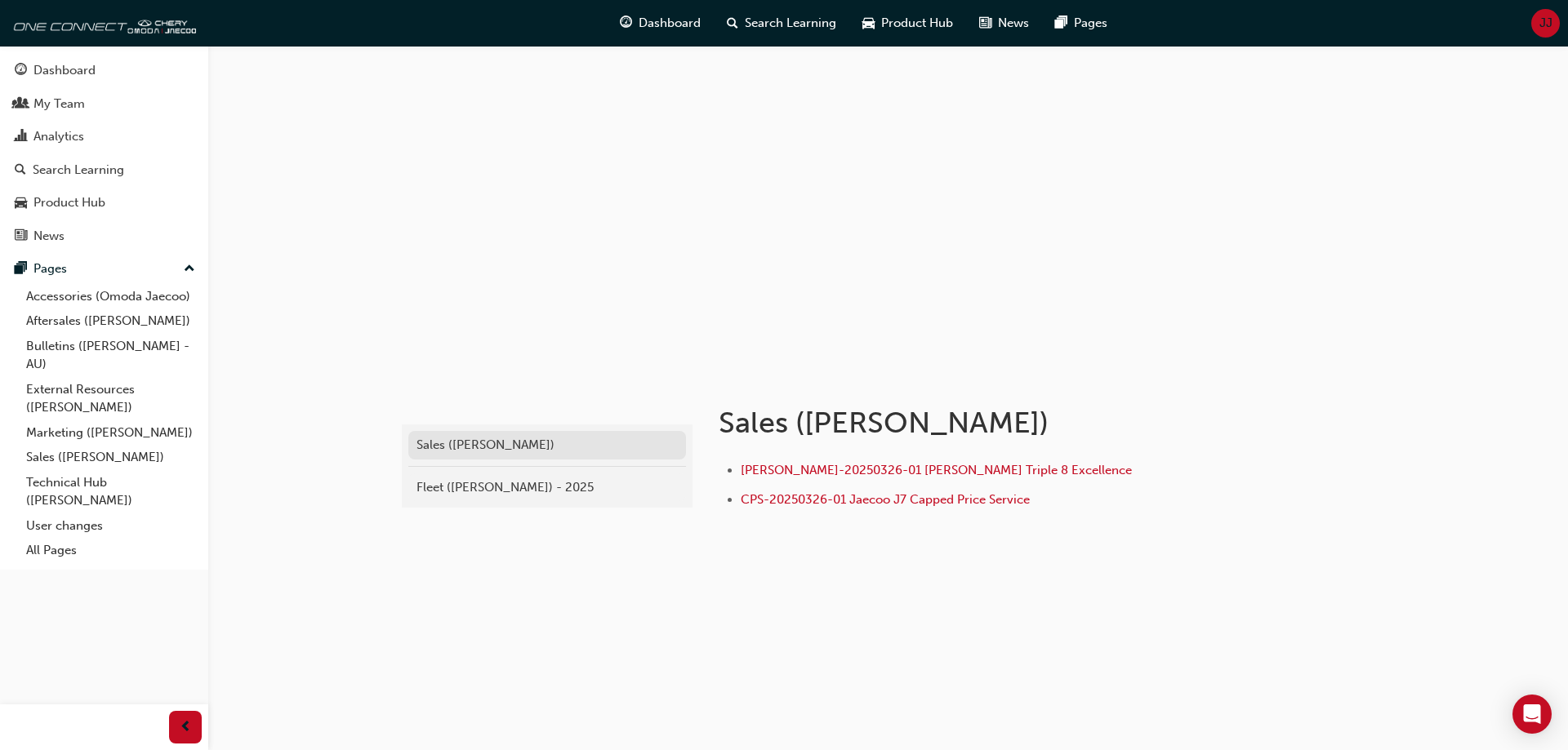
click at [477, 438] on div "Sales ([PERSON_NAME])" at bounding box center [547, 445] width 261 height 19
click at [73, 429] on link "Marketing ([PERSON_NAME])" at bounding box center [110, 433] width 182 height 25
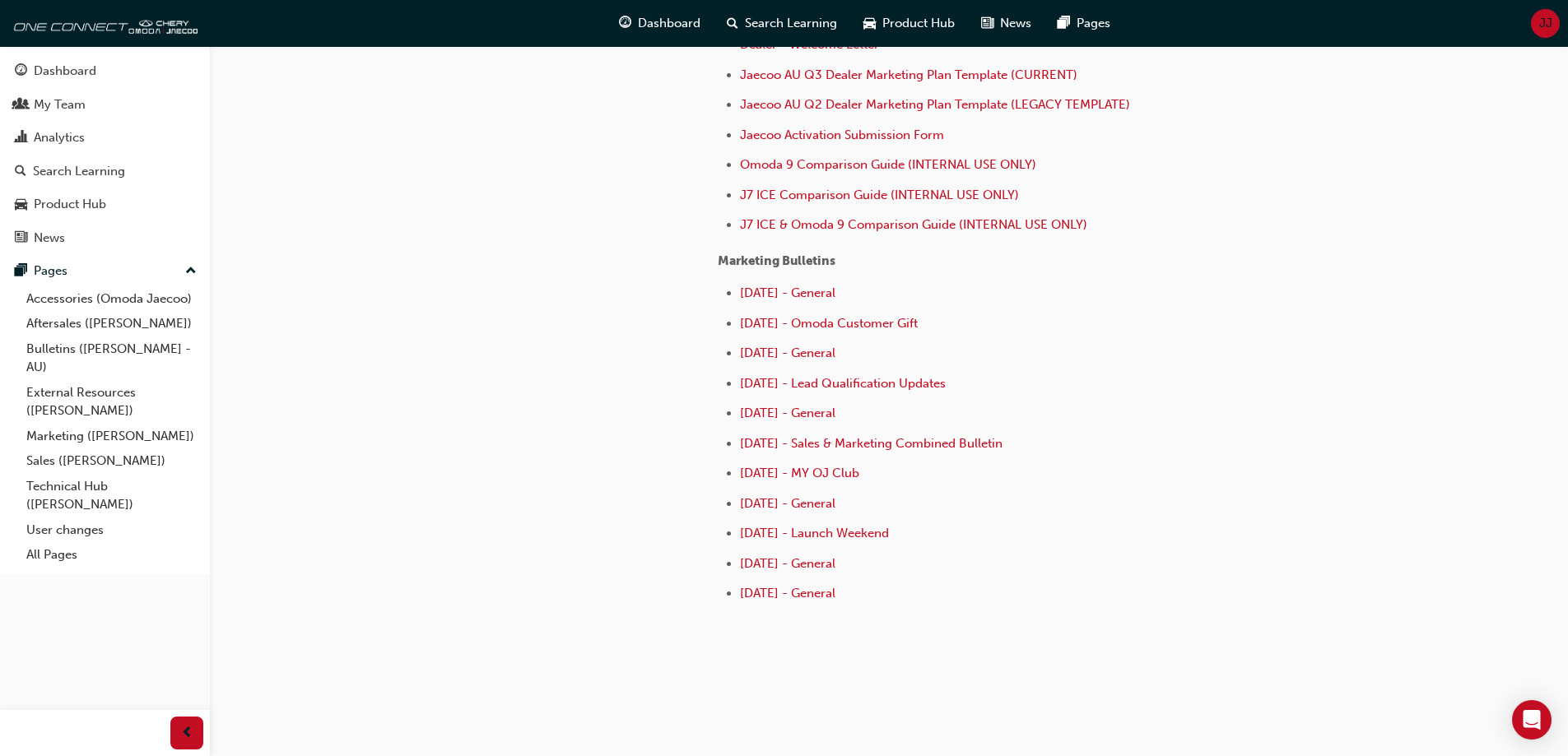
scroll to position [689, 0]
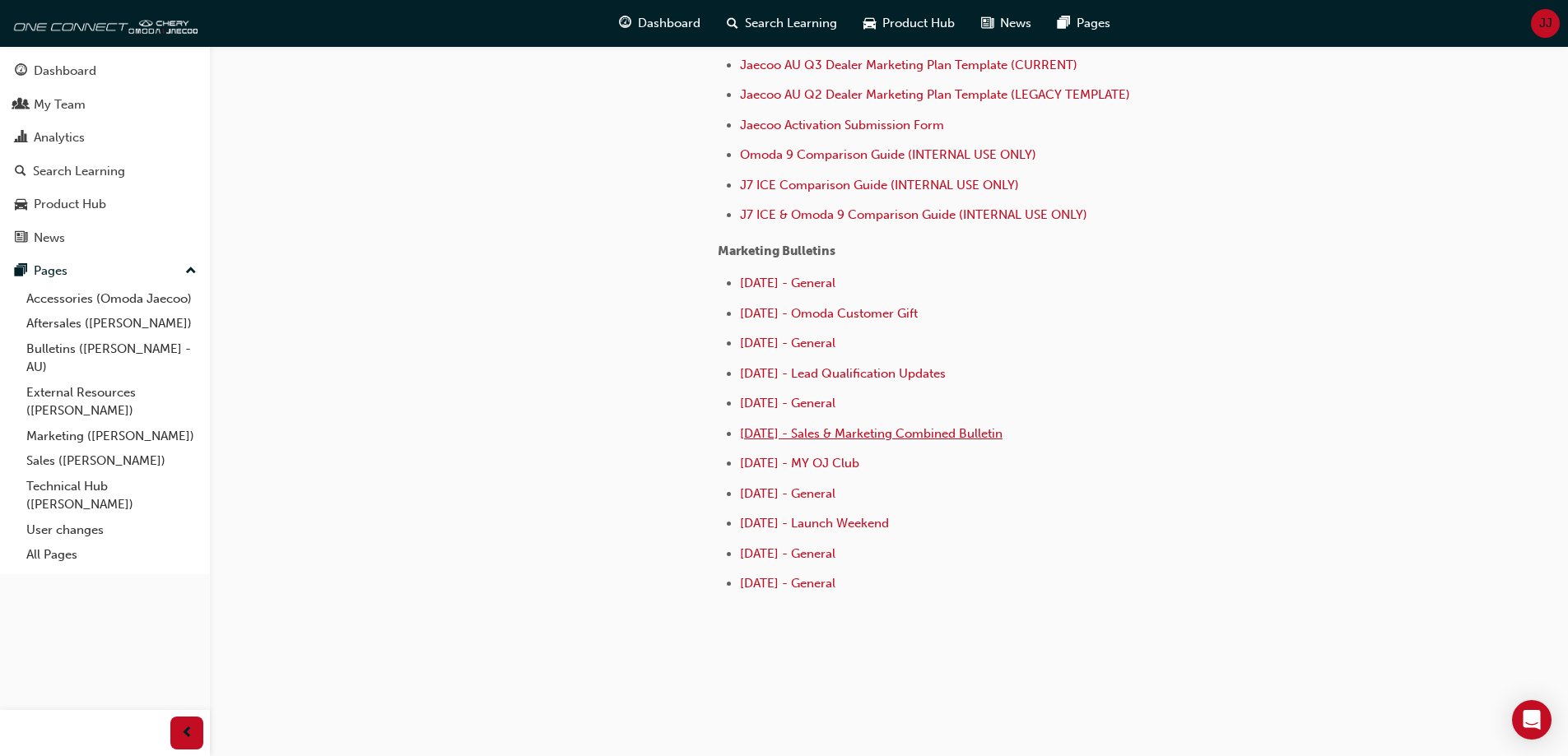
click at [956, 437] on span "[DATE] - Sales & Marketing Combined Bulletin" at bounding box center [871, 434] width 263 height 15
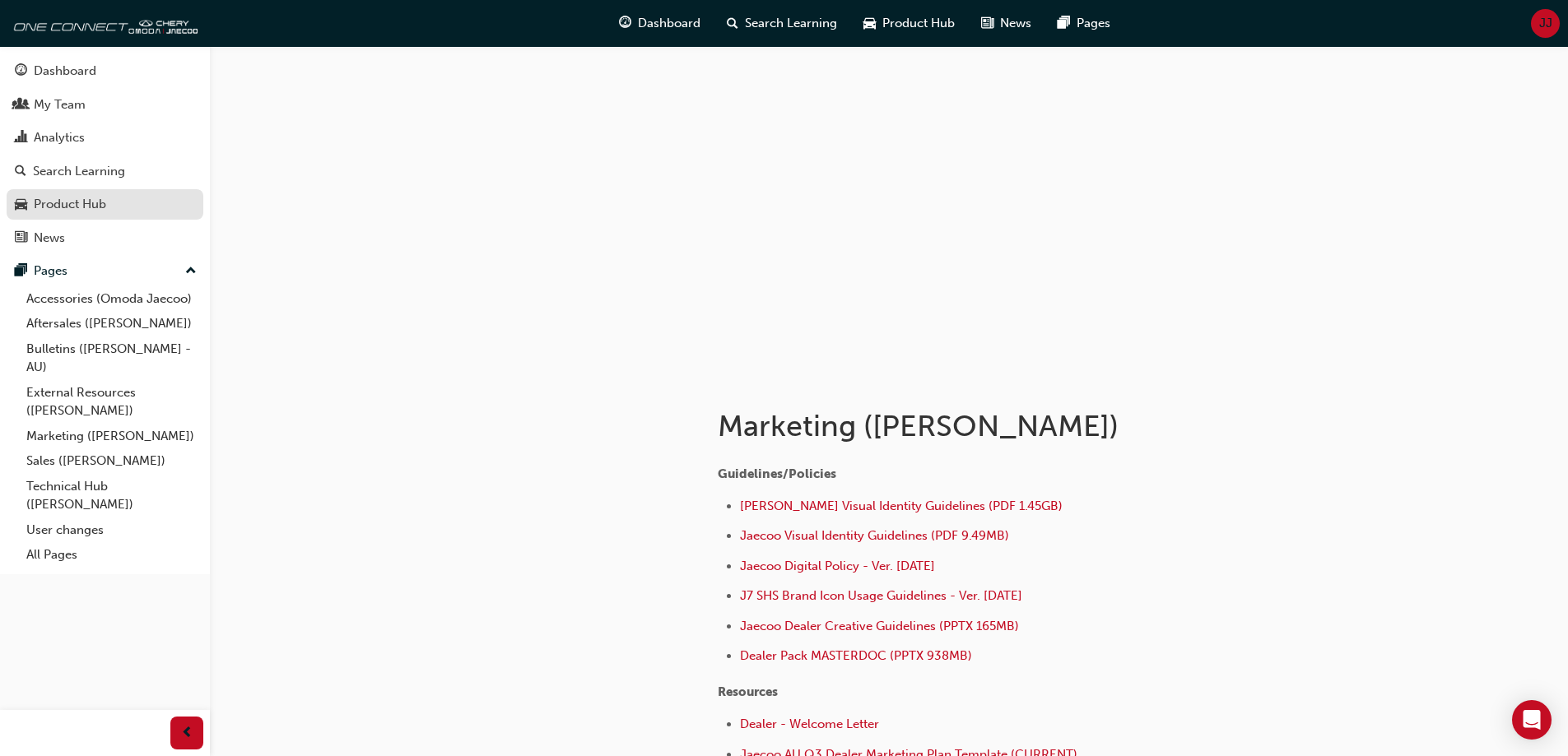
click at [90, 206] on div "Product Hub" at bounding box center [69, 204] width 73 height 19
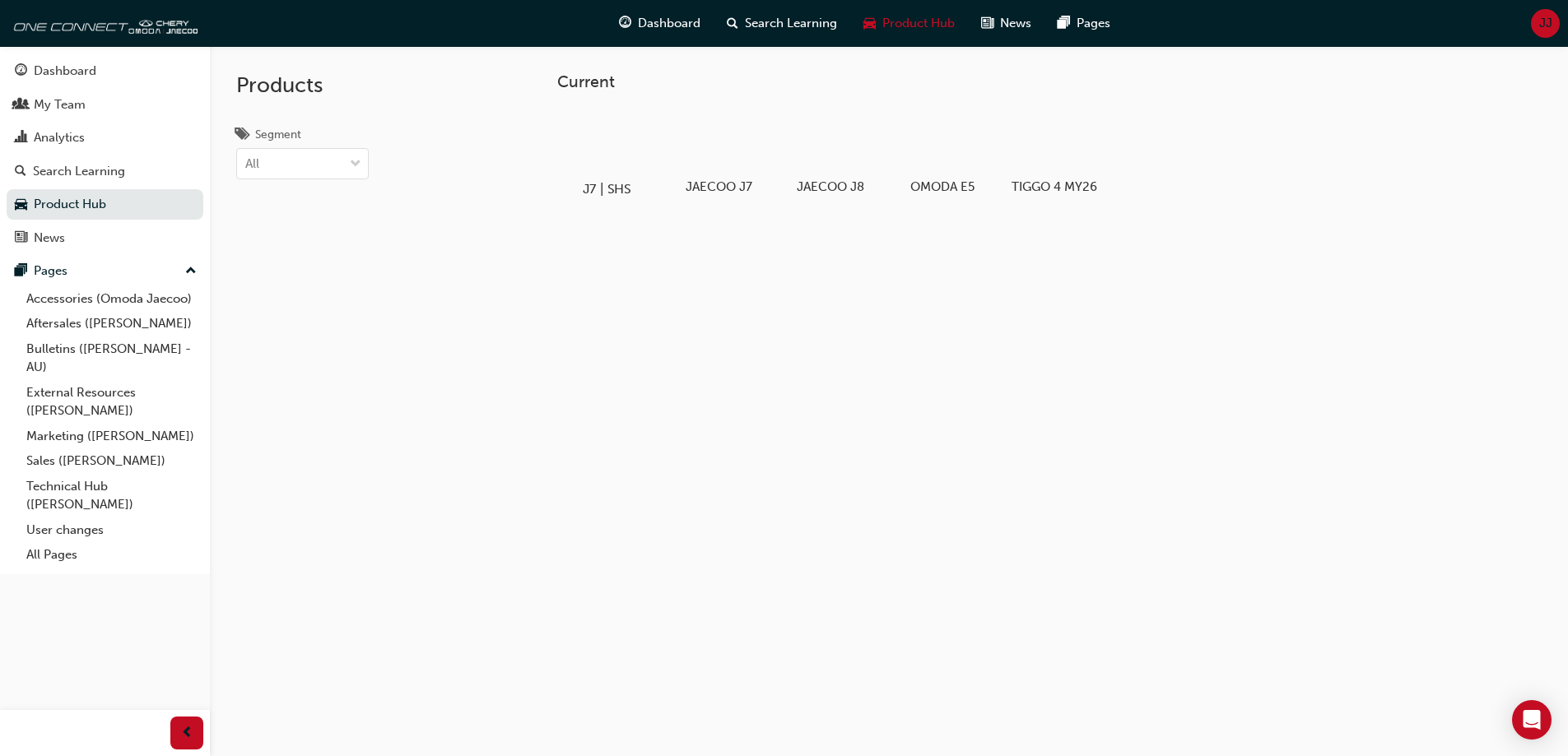
click at [612, 157] on div at bounding box center [606, 141] width 91 height 66
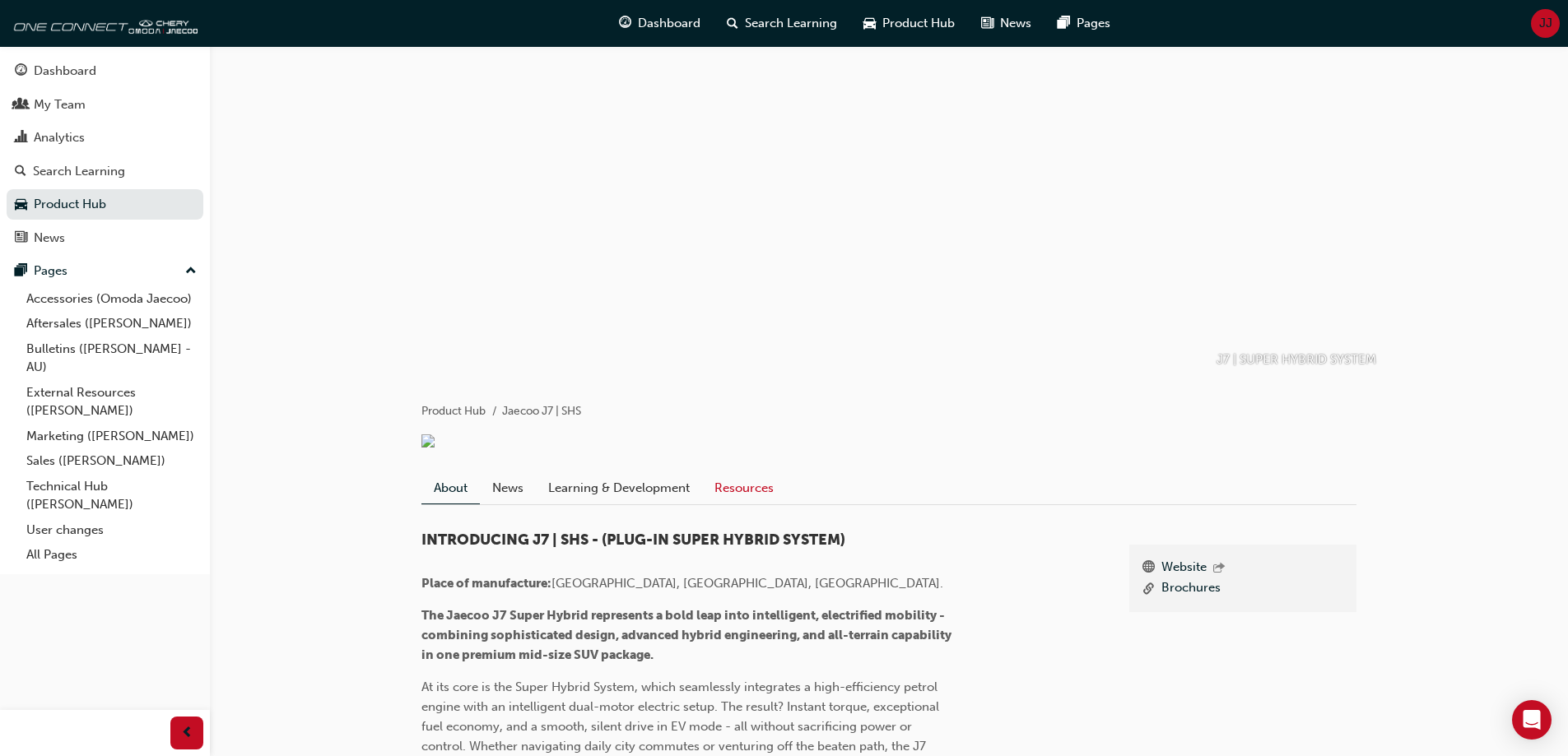
click at [768, 503] on link "Resources" at bounding box center [744, 488] width 84 height 31
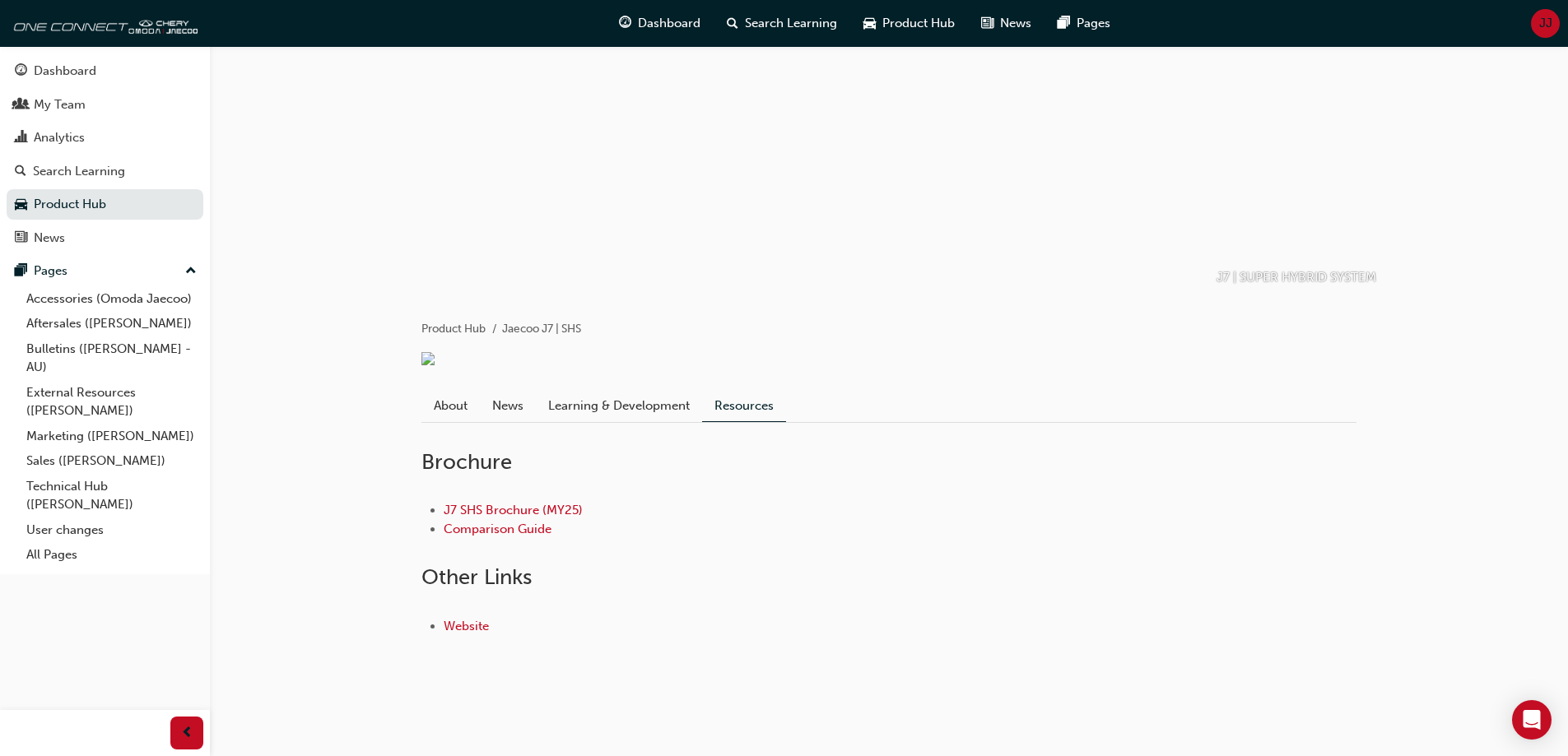
scroll to position [102, 0]
click at [556, 504] on link "J7 SHS Brochure (MY25)" at bounding box center [513, 510] width 139 height 15
